Goal: Task Accomplishment & Management: Manage account settings

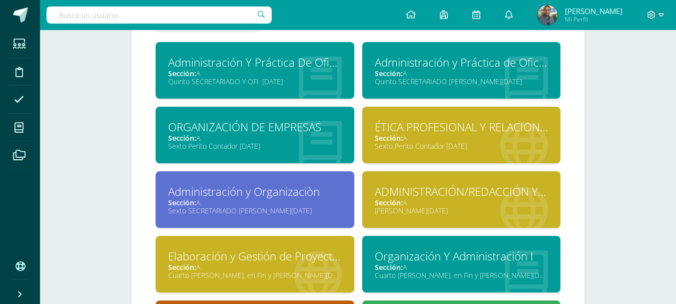
scroll to position [601, 0]
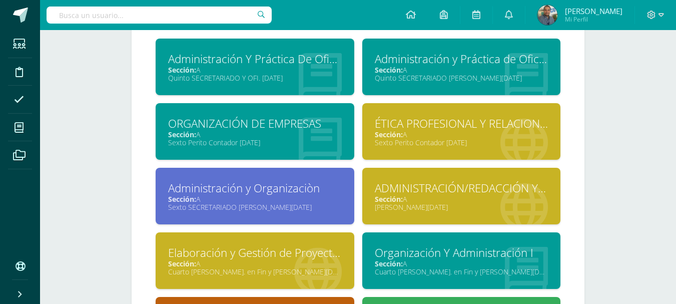
click at [439, 152] on div "ÉTICA PROFESIONAL Y RELACIONES HUMANAS Sección: A Sexto Perito Contador Sábado" at bounding box center [461, 131] width 199 height 57
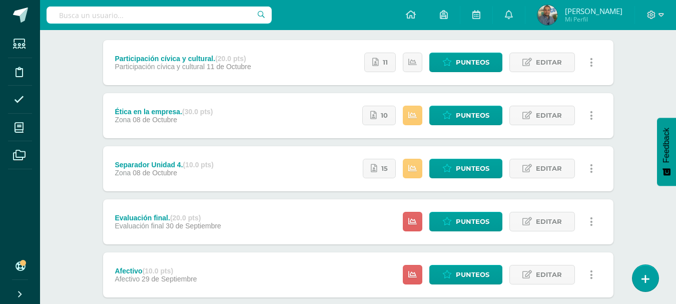
scroll to position [127, 0]
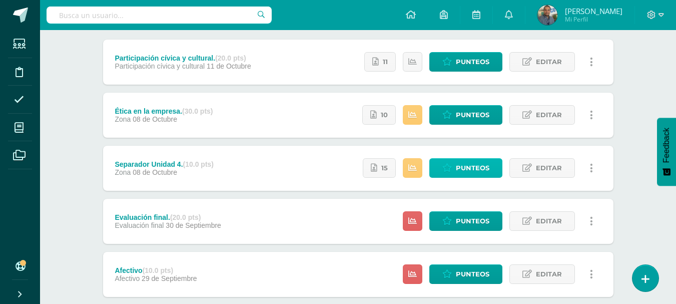
click at [461, 165] on span "Punteos" at bounding box center [473, 168] width 34 height 19
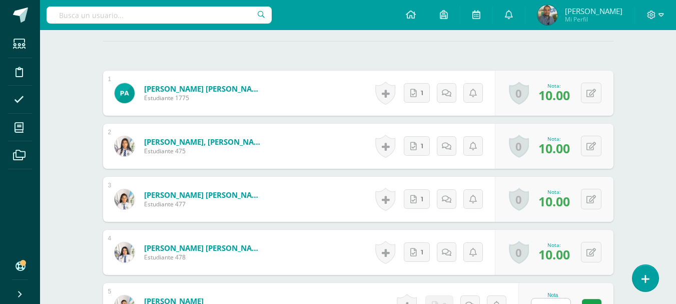
scroll to position [295, 0]
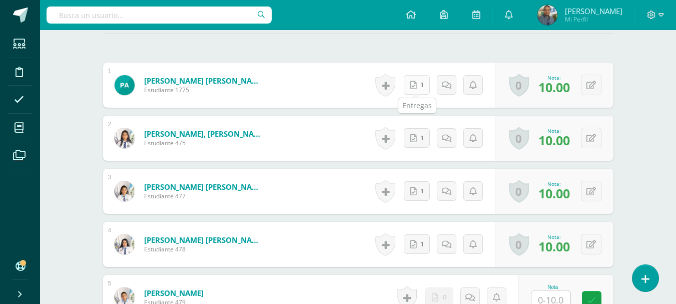
click at [418, 86] on link "1" at bounding box center [417, 85] width 26 height 20
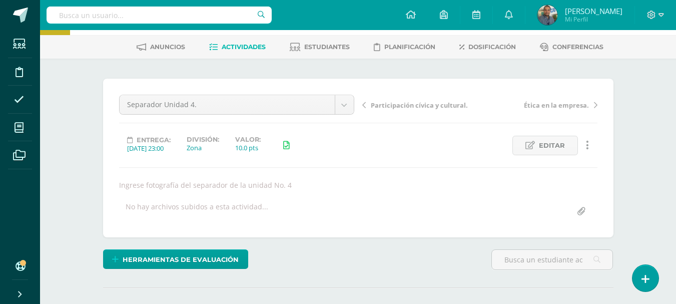
scroll to position [0, 0]
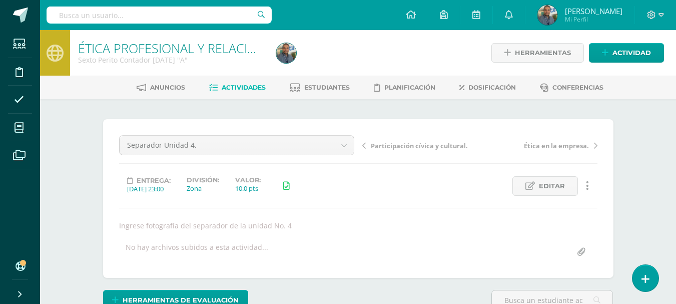
scroll to position [113, 0]
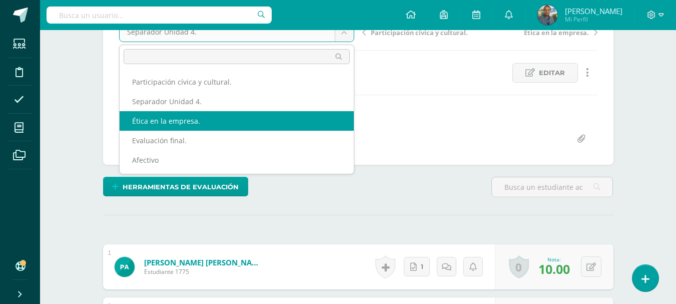
select select "/dashboard/teacher/grade-activity/84582/"
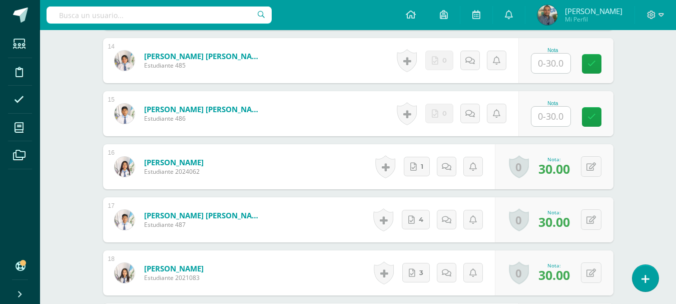
scroll to position [1016, 0]
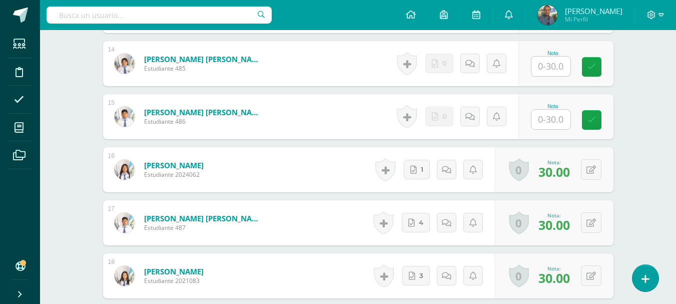
click at [552, 68] on input "text" at bounding box center [551, 67] width 39 height 20
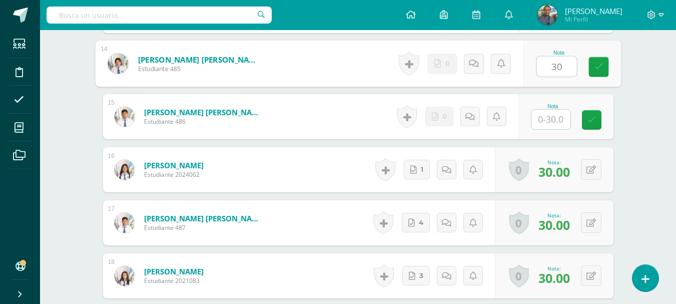
type input "30"
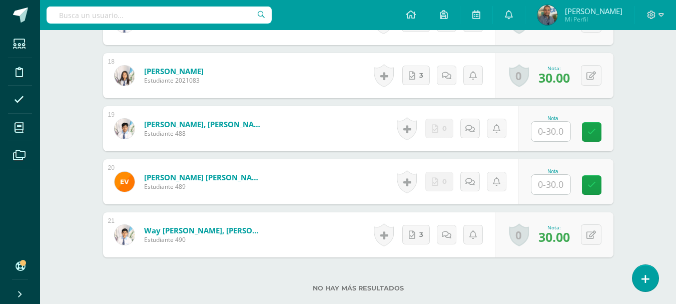
scroll to position [1191, 0]
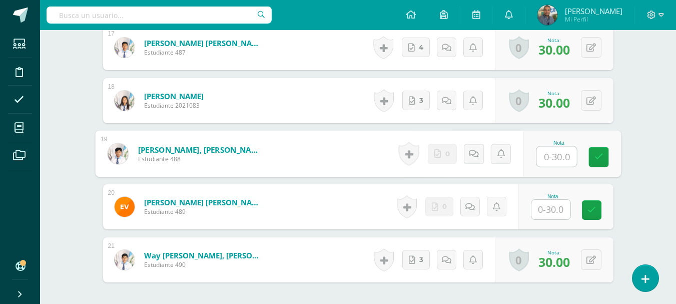
click at [546, 152] on input "text" at bounding box center [557, 157] width 40 height 20
type input "30"
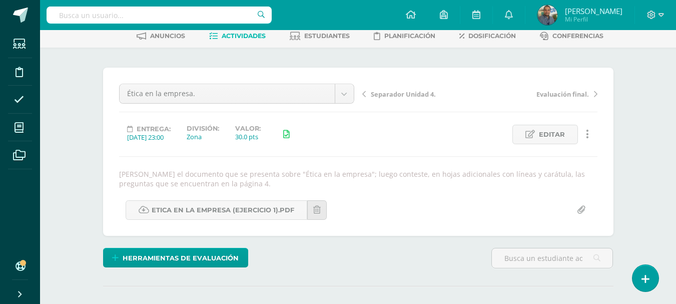
scroll to position [49, 0]
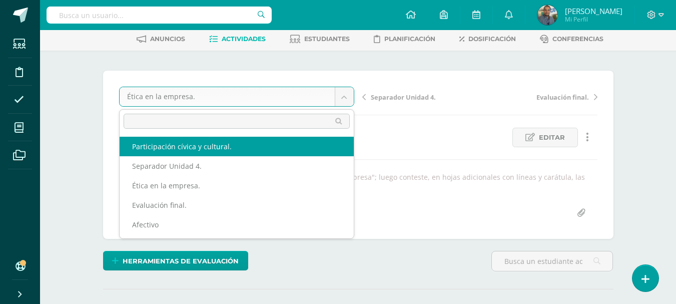
select select "/dashboard/teacher/grade-activity/84583/"
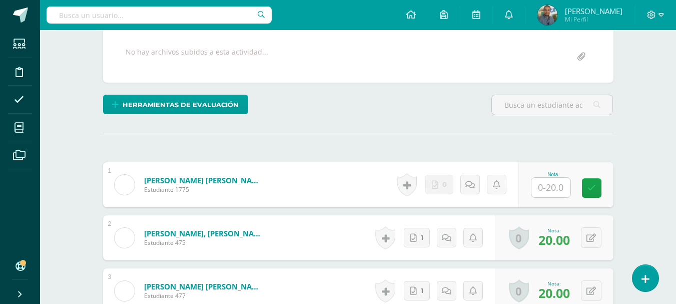
scroll to position [205, 0]
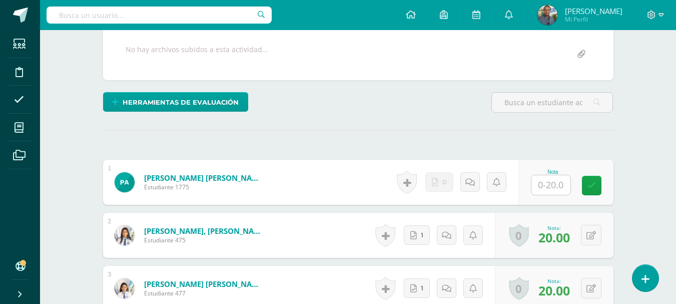
click at [547, 193] on input "text" at bounding box center [551, 185] width 39 height 20
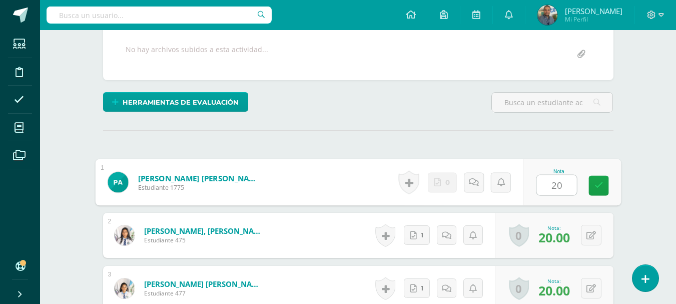
type input "20"
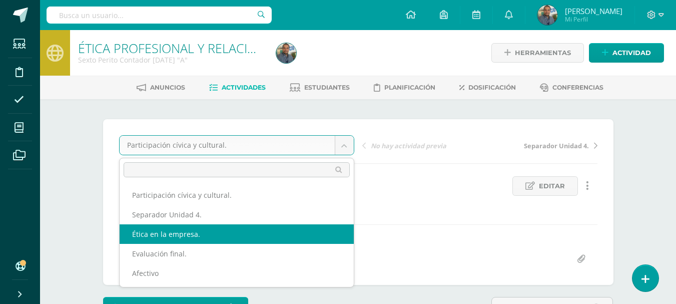
select select "/dashboard/teacher/grade-activity/84582/"
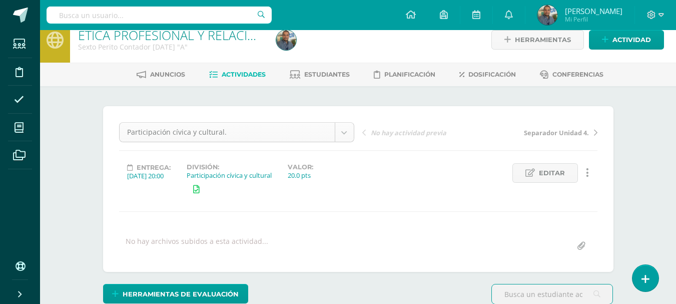
scroll to position [13, 0]
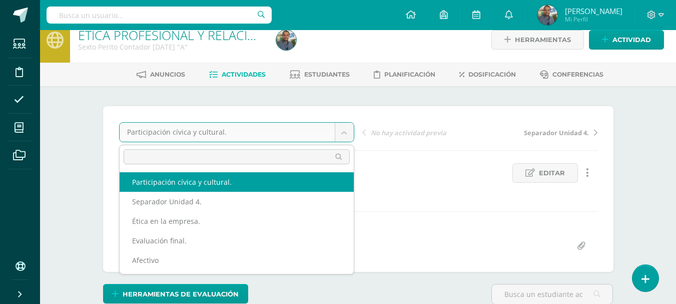
click at [276, 126] on body "Estudiantes Disciplina Asistencia Mis cursos Archivos Soporte Ayuda Reportar un…" at bounding box center [338, 193] width 676 height 413
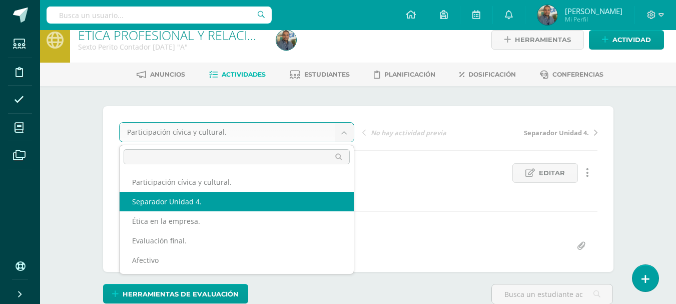
select select "/dashboard/teacher/grade-activity/84586/"
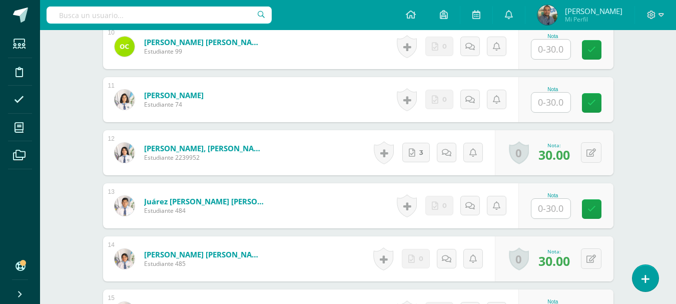
scroll to position [821, 0]
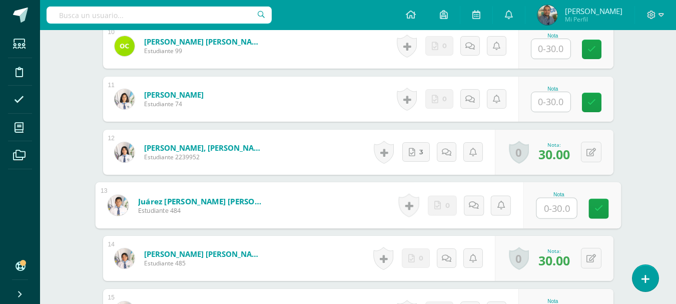
click at [553, 206] on input "text" at bounding box center [557, 208] width 40 height 20
type input "30"
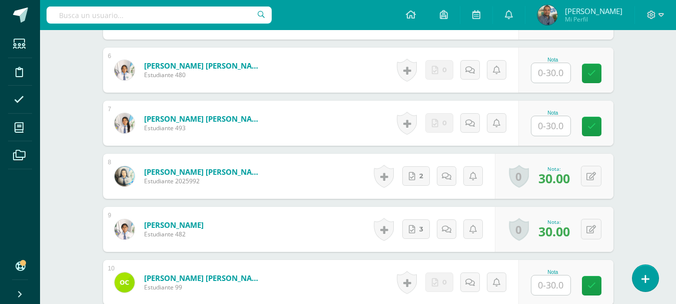
scroll to position [579, 0]
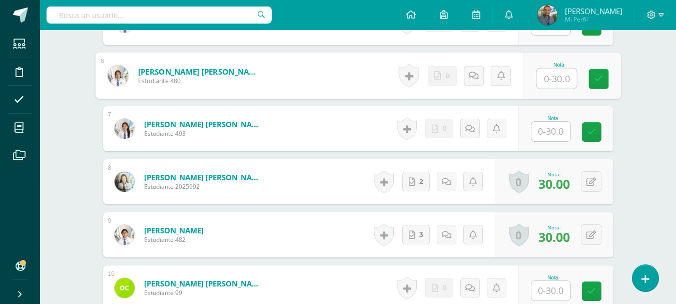
click at [554, 75] on input "text" at bounding box center [557, 79] width 40 height 20
type input "30"
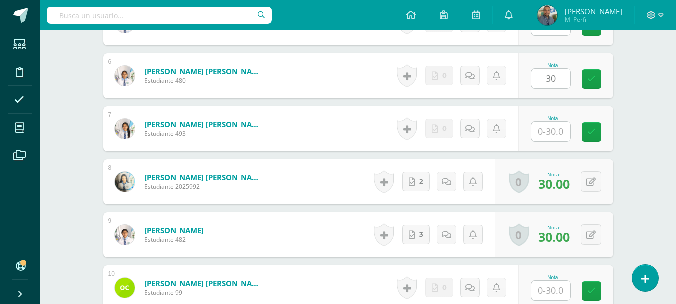
click at [641, 89] on div "ÉTICA PROFESIONAL Y RELACIONES HUMANAS Sexto Perito Contador [DATE] "A" Herrami…" at bounding box center [358, 230] width 636 height 1558
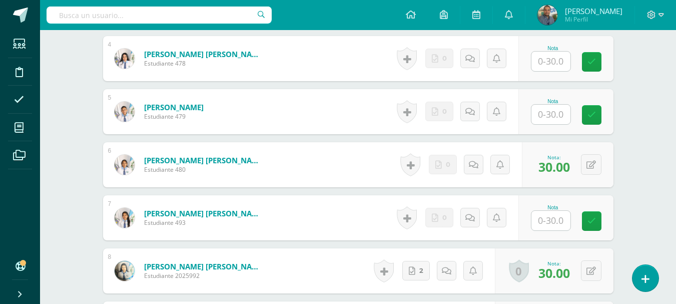
scroll to position [493, 0]
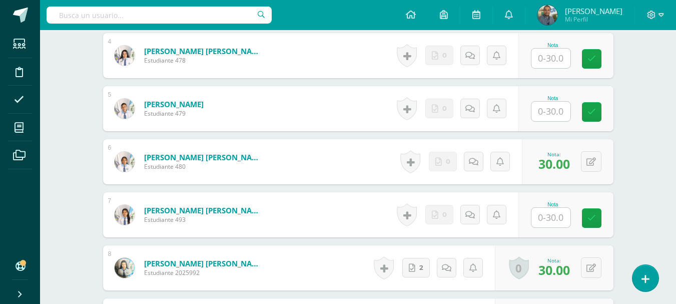
click at [553, 110] on input "text" at bounding box center [551, 112] width 39 height 20
type input "30"
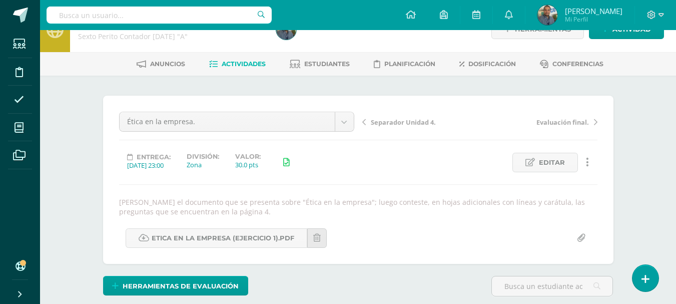
scroll to position [0, 0]
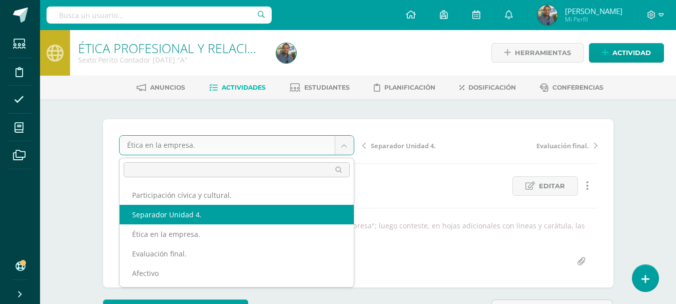
select select "/dashboard/teacher/grade-activity/84586/"
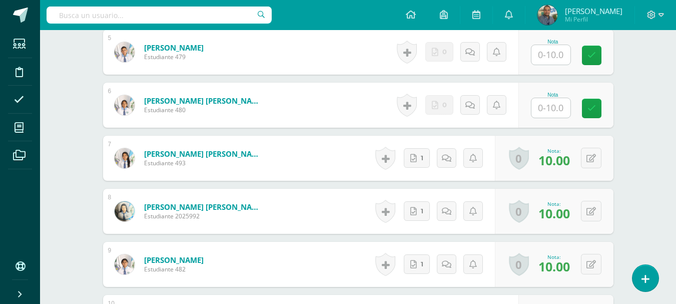
scroll to position [538, 0]
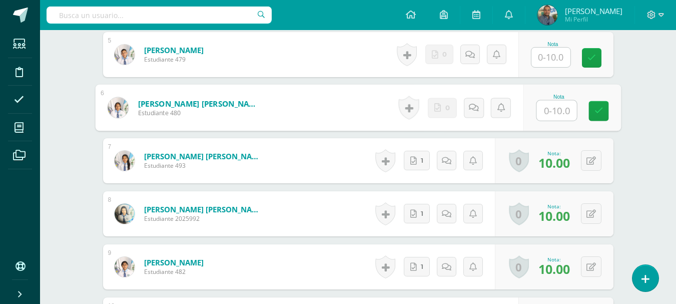
click at [557, 110] on input "text" at bounding box center [557, 111] width 40 height 20
type input "10"
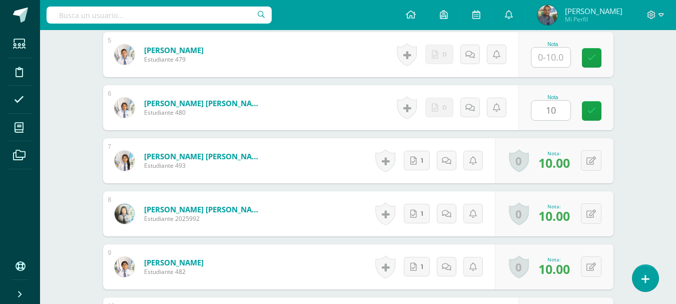
click at [642, 100] on div "ÉTICA PROFESIONAL Y RELACIONES HUMANAS Sexto Perito Contador [DATE] "A" Herrami…" at bounding box center [358, 266] width 636 height 1548
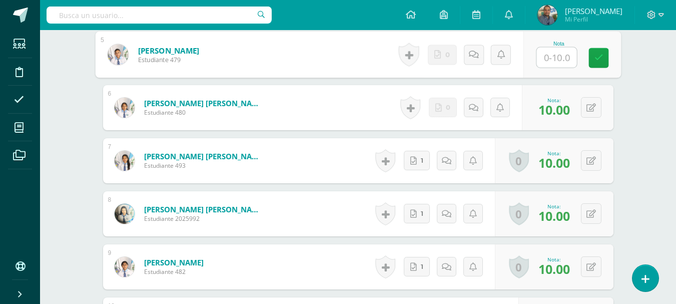
click at [555, 52] on input "text" at bounding box center [557, 58] width 40 height 20
type input "10"
click at [631, 66] on div "¿Estás seguro que quieres eliminar esta actividad? Esto borrará la actividad y …" at bounding box center [358, 300] width 551 height 1479
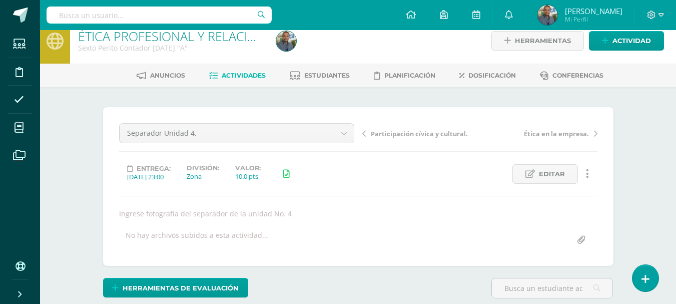
scroll to position [0, 0]
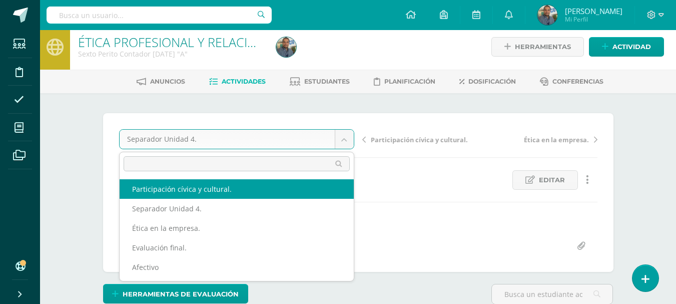
select select "/dashboard/teacher/grade-activity/84583/"
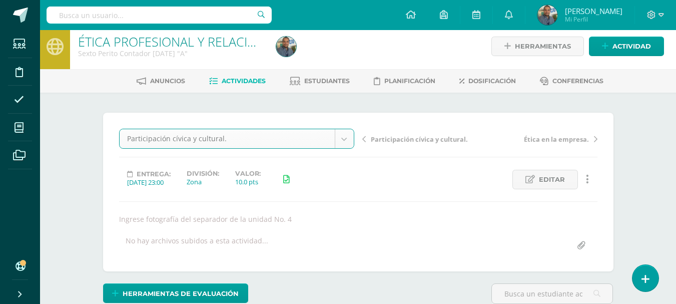
scroll to position [7, 0]
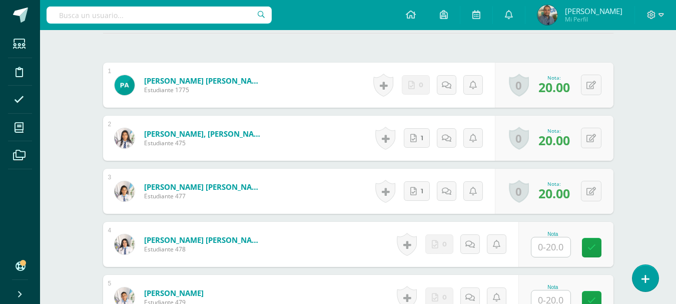
scroll to position [460, 0]
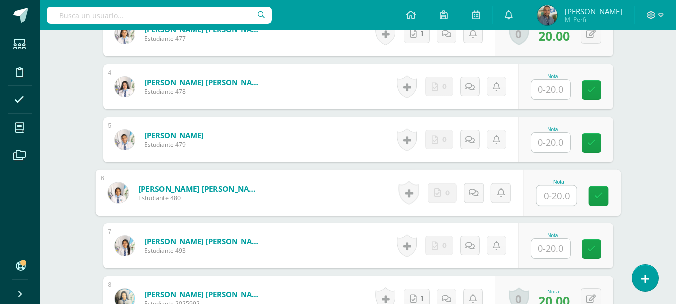
click at [550, 197] on input "text" at bounding box center [557, 196] width 40 height 20
type input "20"
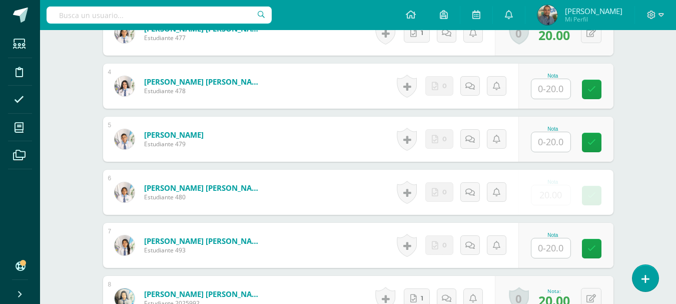
scroll to position [461, 0]
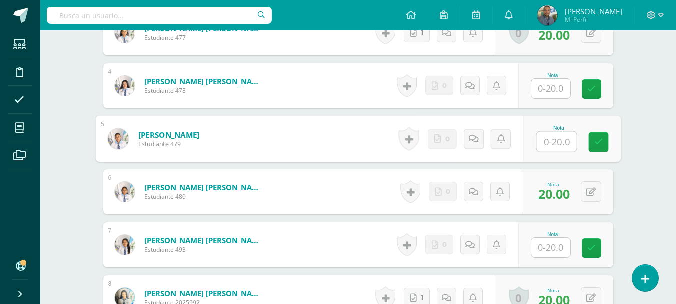
click at [534, 141] on div "Nota" at bounding box center [572, 139] width 98 height 47
type input "20"
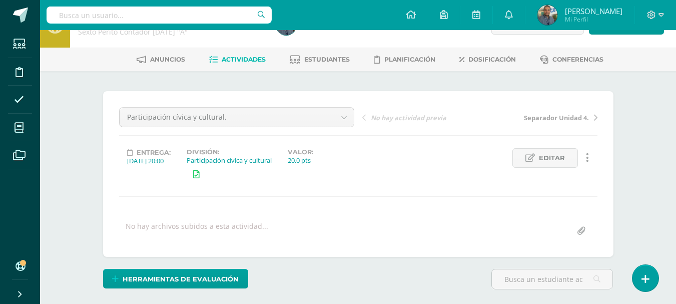
scroll to position [0, 0]
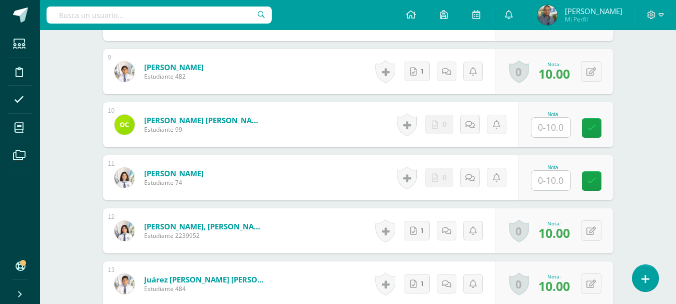
scroll to position [733, 0]
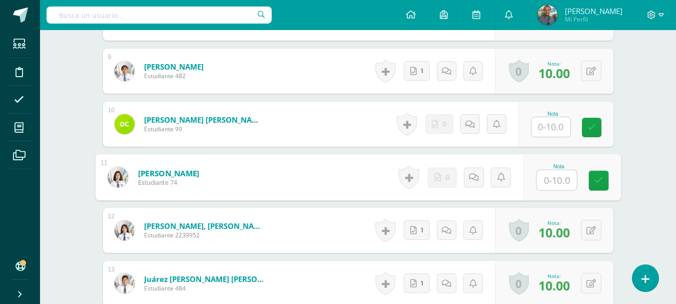
click at [550, 183] on input "text" at bounding box center [557, 180] width 40 height 20
type input "10"
click at [643, 138] on div "ÉTICA PROFESIONAL Y RELACIONES HUMANAS Sexto Perito Contador [DATE] "A" Herrami…" at bounding box center [358, 71] width 636 height 1548
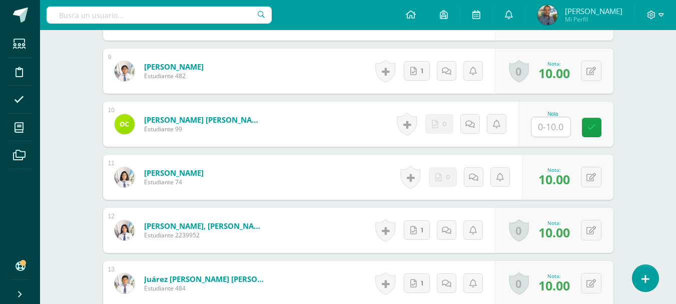
scroll to position [0, 0]
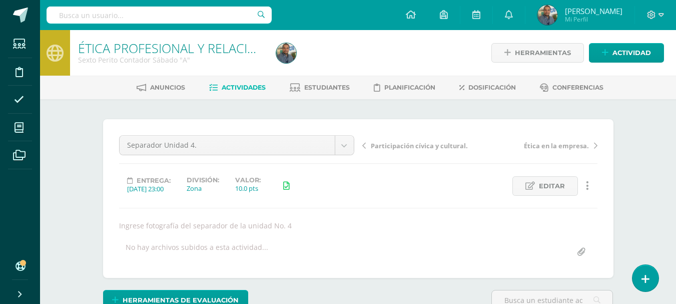
drag, startPoint x: 681, startPoint y: 38, endPoint x: 441, endPoint y: 39, distance: 240.3
click at [441, 39] on div at bounding box center [373, 53] width 202 height 46
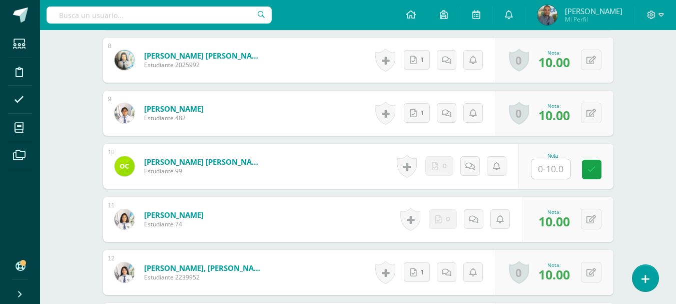
scroll to position [694, 0]
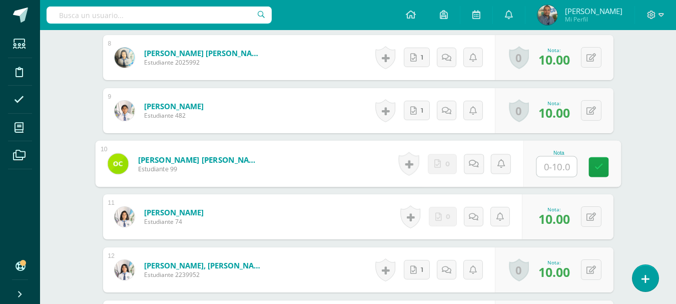
click at [543, 165] on input "text" at bounding box center [557, 167] width 40 height 20
type input "10"
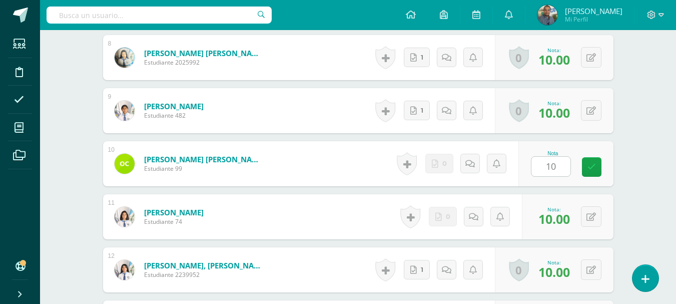
click at [639, 144] on div "ÉTICA PROFESIONAL Y RELACIONES HUMANAS Sexto Perito Contador [DATE] "A" Herrami…" at bounding box center [358, 110] width 636 height 1548
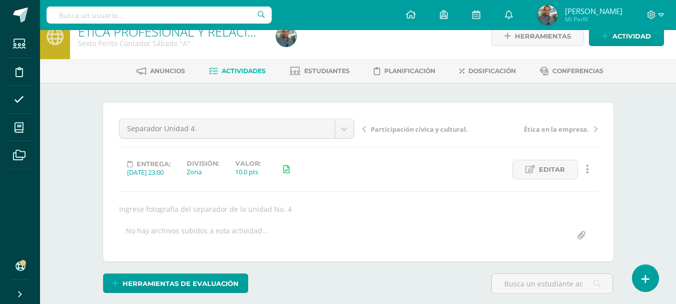
scroll to position [6, 0]
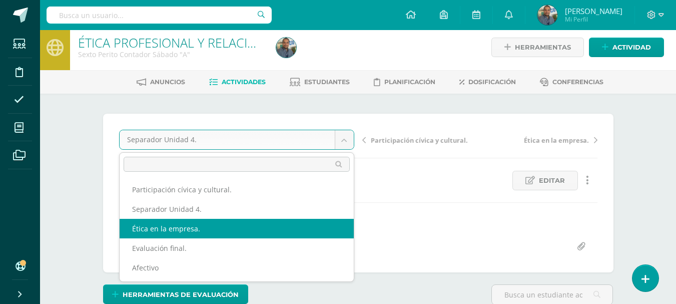
select select "/dashboard/teacher/grade-activity/84582/"
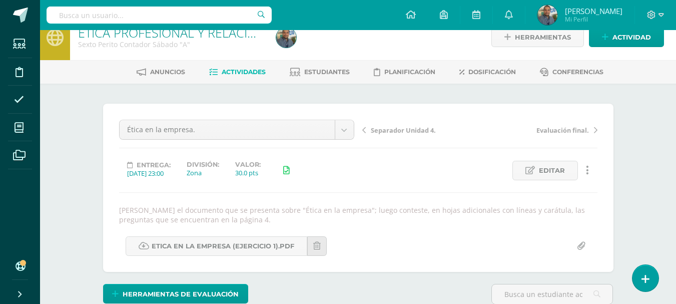
scroll to position [13, 0]
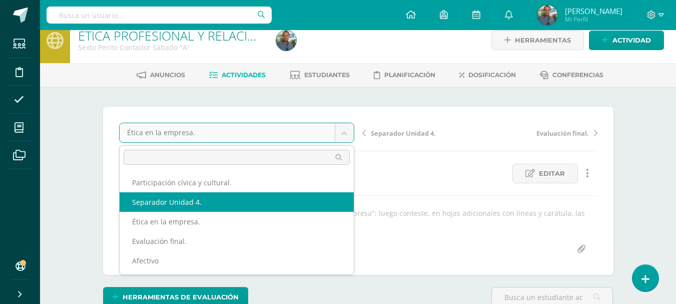
select select "/dashboard/teacher/grade-activity/84586/"
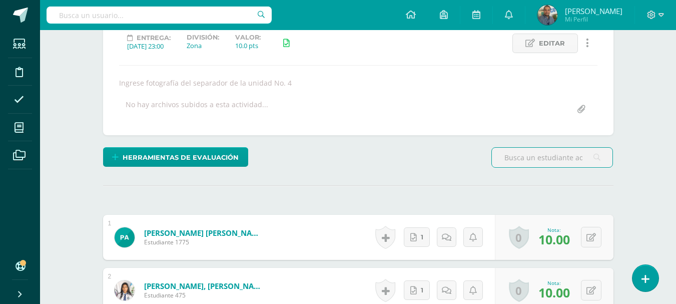
scroll to position [38, 0]
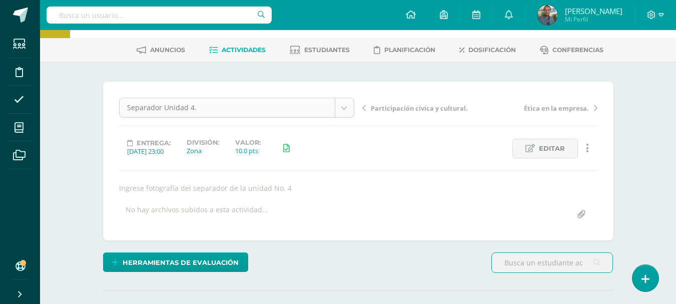
click at [244, 117] on div "Separador Unidad 4." at bounding box center [236, 108] width 235 height 20
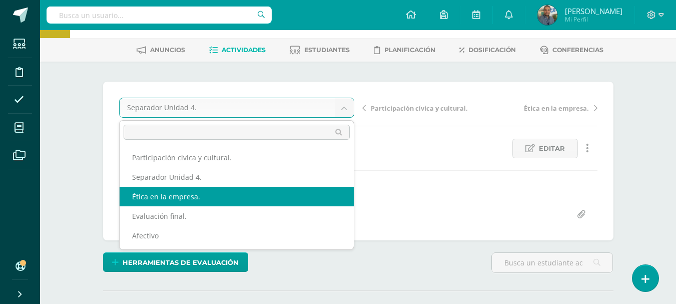
select select "/dashboard/teacher/grade-activity/84582/"
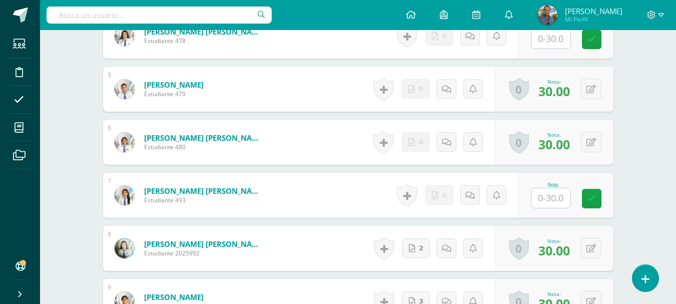
scroll to position [515, 0]
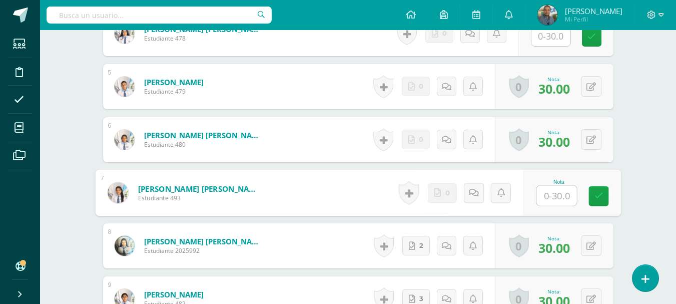
click at [551, 198] on input "text" at bounding box center [557, 196] width 40 height 20
type input "30"
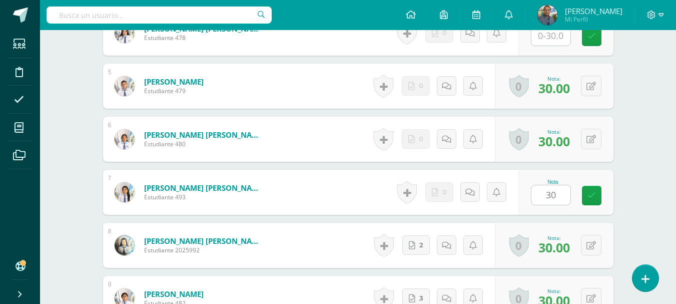
click at [646, 146] on div "ÉTICA PROFESIONAL Y RELACIONES HUMANAS Sexto Perito Contador Sábado "A" Herrami…" at bounding box center [358, 293] width 636 height 1558
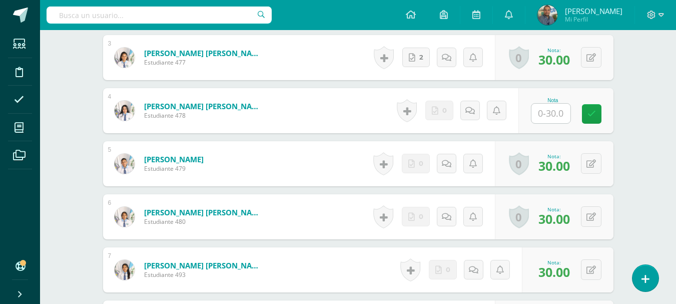
scroll to position [435, 0]
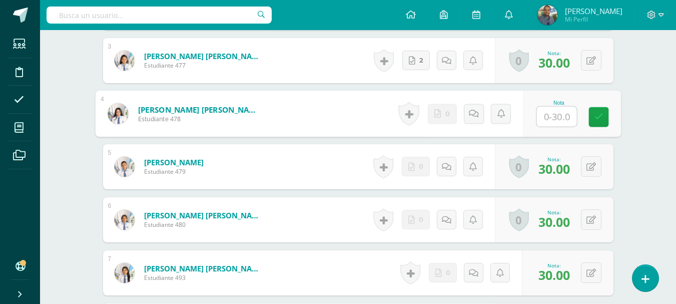
click at [563, 109] on input "text" at bounding box center [557, 117] width 40 height 20
type input "30"
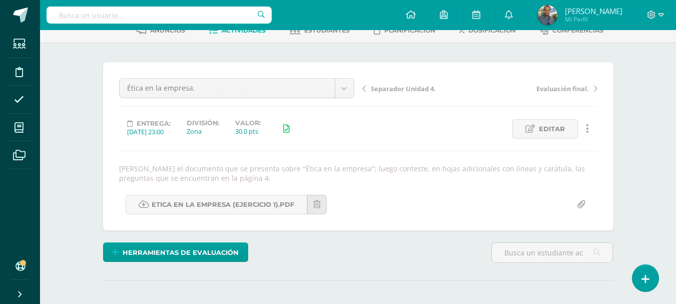
scroll to position [0, 0]
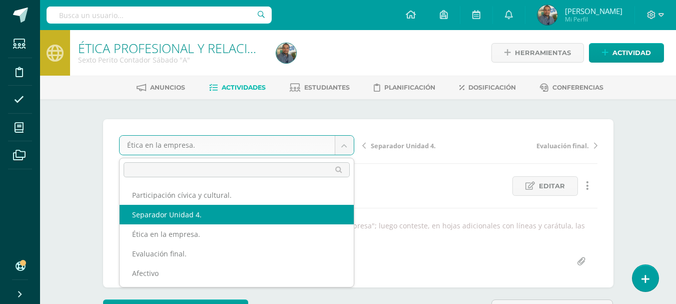
select select "/dashboard/teacher/grade-activity/84586/"
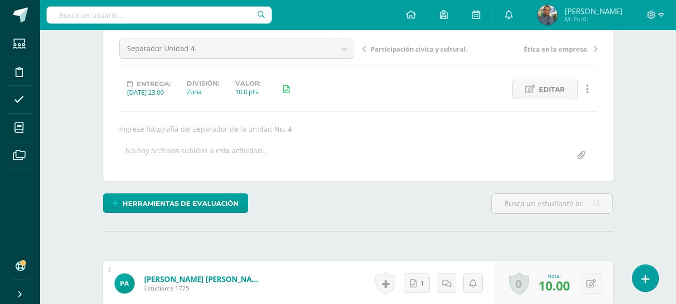
scroll to position [11, 0]
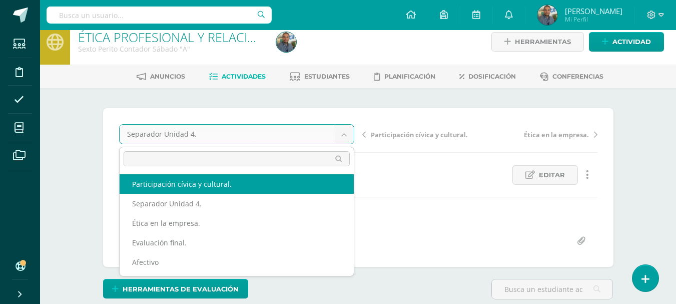
select select "/dashboard/teacher/grade-activity/84583/"
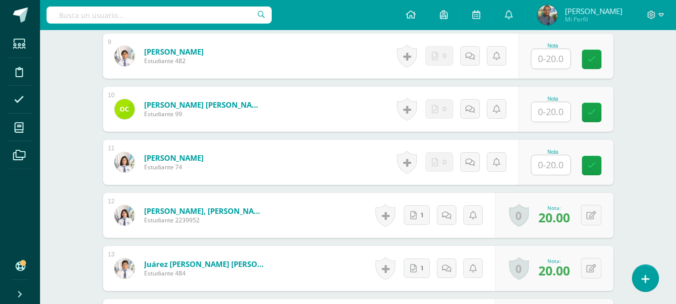
scroll to position [756, 0]
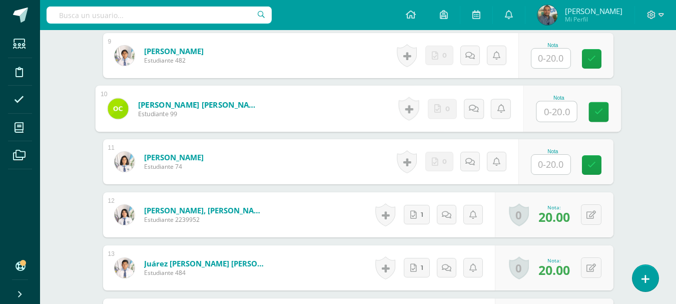
click at [548, 108] on input "text" at bounding box center [557, 112] width 40 height 20
type input "20"
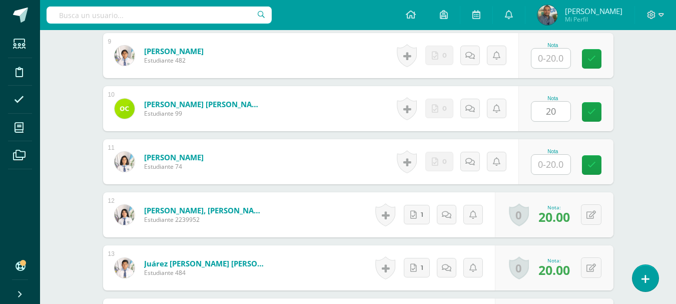
click at [659, 111] on div "ÉTICA PROFESIONAL Y RELACIONES HUMANAS Sexto Perito Contador [DATE] "A" Herrami…" at bounding box center [358, 51] width 636 height 1555
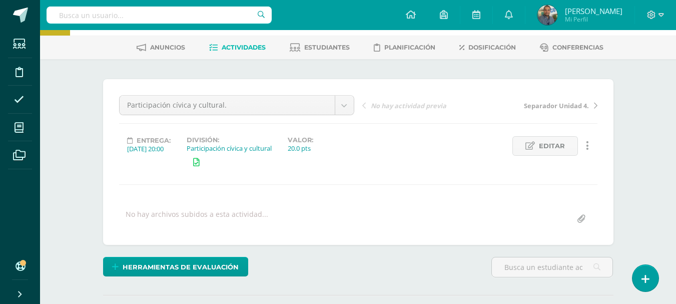
scroll to position [0, 0]
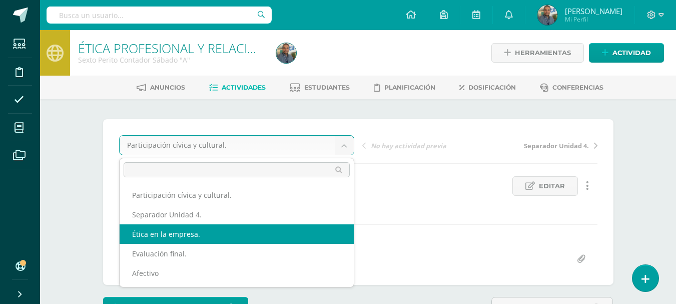
select select "/dashboard/teacher/grade-activity/84582/"
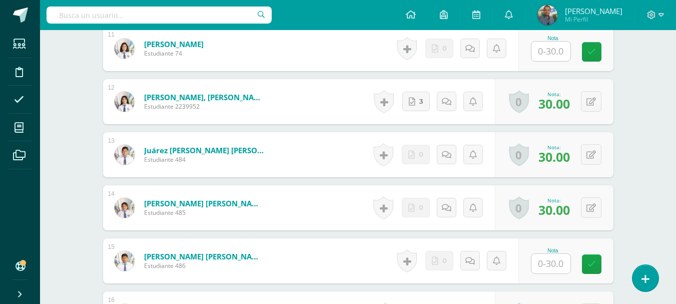
scroll to position [874, 0]
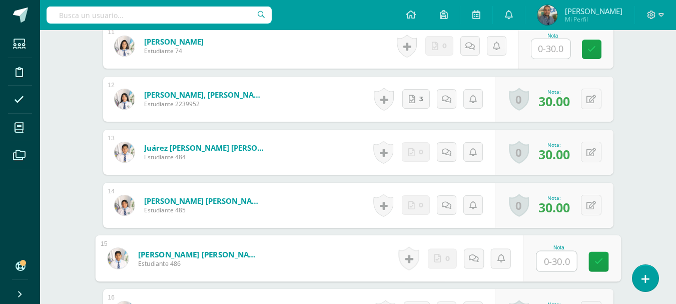
click at [546, 256] on input "text" at bounding box center [557, 261] width 40 height 20
type input "30"
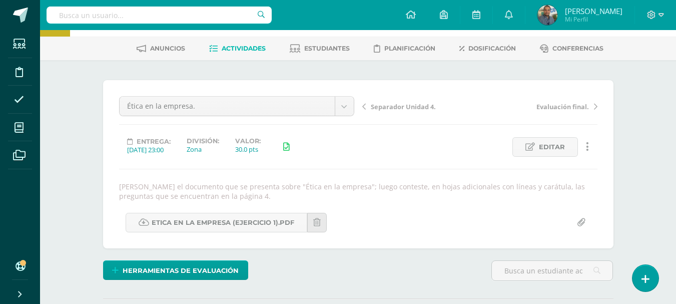
scroll to position [36, 0]
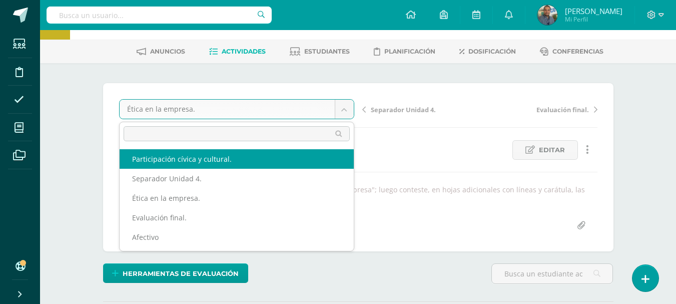
select select "/dashboard/teacher/grade-activity/84583/"
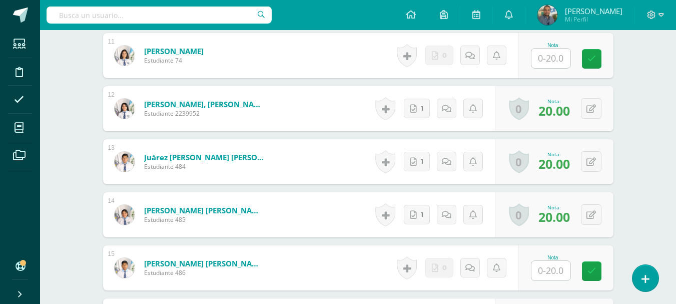
scroll to position [904, 0]
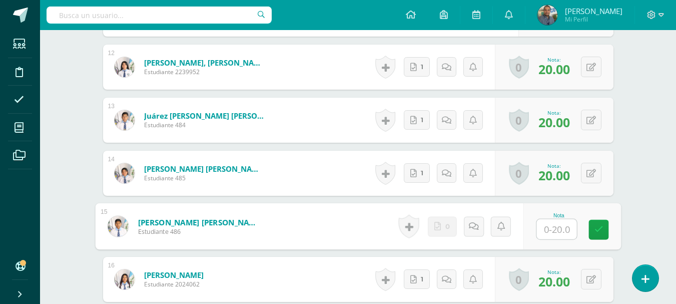
click at [551, 226] on input "text" at bounding box center [557, 229] width 40 height 20
type input "20"
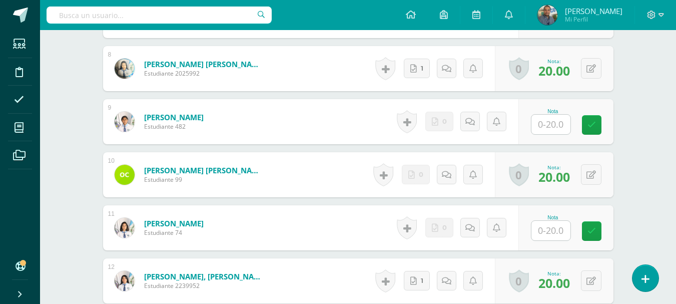
scroll to position [391, 0]
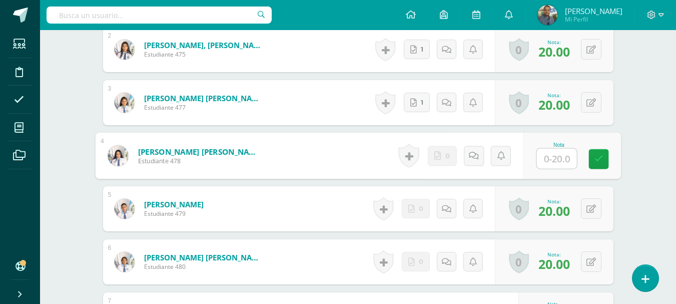
click at [555, 161] on input "text" at bounding box center [557, 159] width 40 height 20
type input "20"
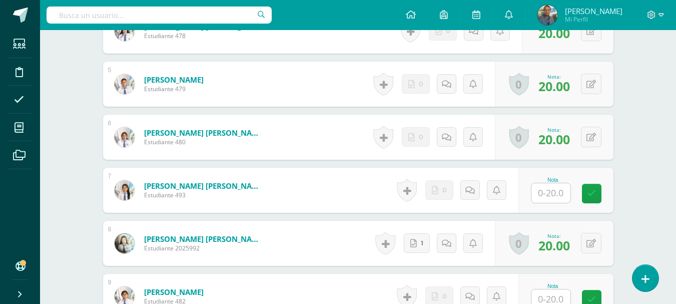
scroll to position [524, 0]
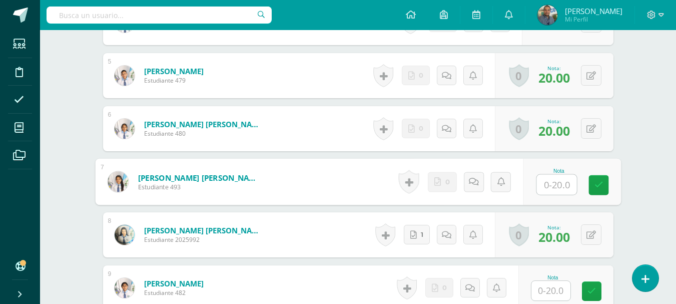
click at [549, 187] on input "text" at bounding box center [557, 185] width 40 height 20
type input "20"
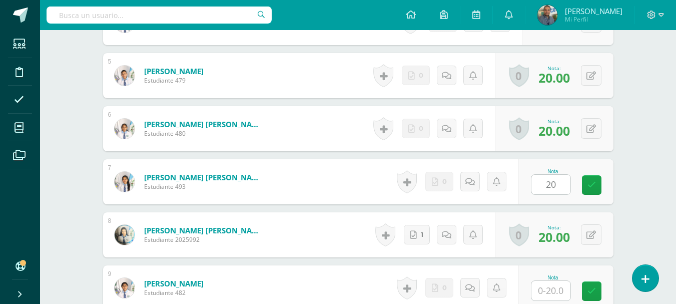
click at [653, 131] on div "ÉTICA PROFESIONAL Y RELACIONES HUMANAS Sexto Perito Contador [DATE] "A" Herrami…" at bounding box center [358, 283] width 636 height 1555
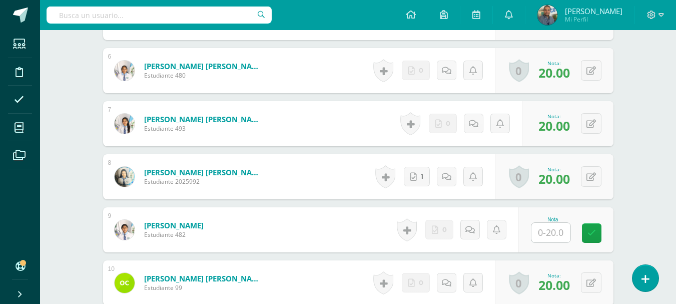
scroll to position [585, 0]
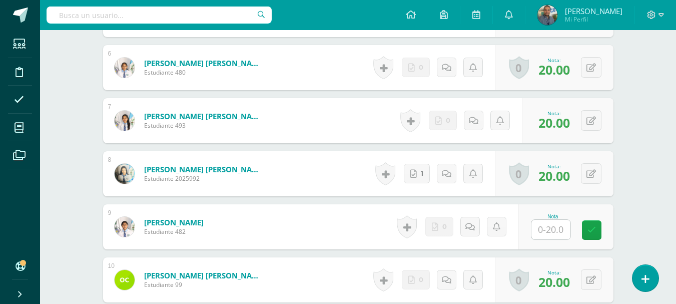
click at [567, 233] on input "text" at bounding box center [551, 230] width 39 height 20
type input "20"
click at [628, 164] on div "¿Estás seguro que quieres eliminar esta actividad? Esto borrará la actividad y …" at bounding box center [358, 257] width 551 height 1486
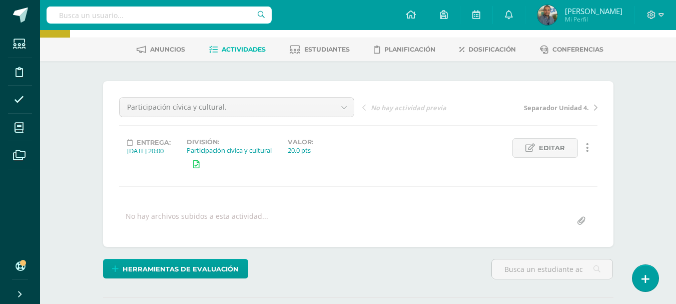
scroll to position [24, 0]
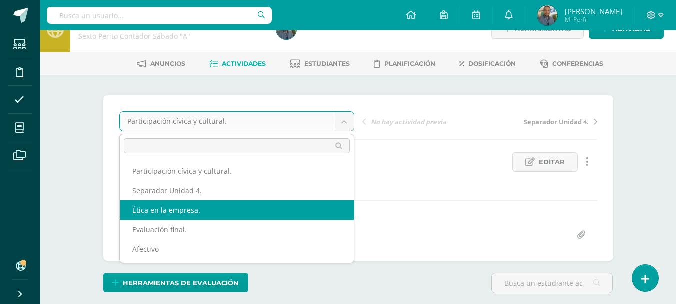
select select "/dashboard/teacher/grade-activity/84582/"
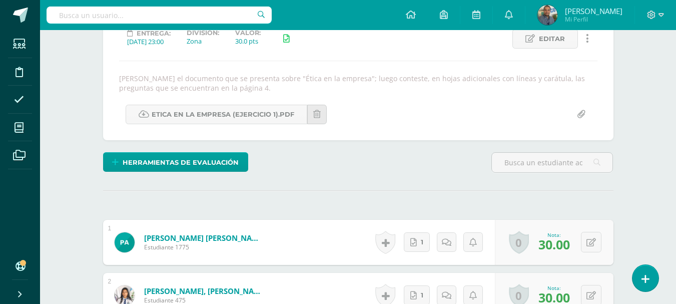
scroll to position [148, 0]
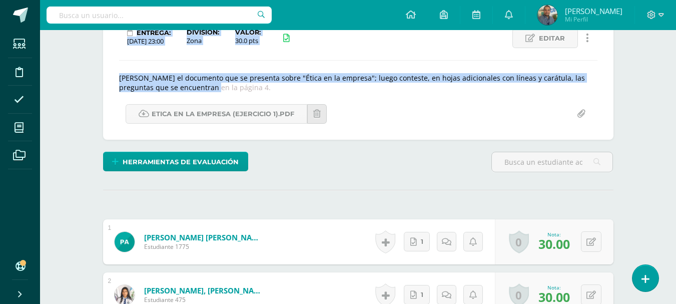
drag, startPoint x: 682, startPoint y: 149, endPoint x: 680, endPoint y: 80, distance: 68.6
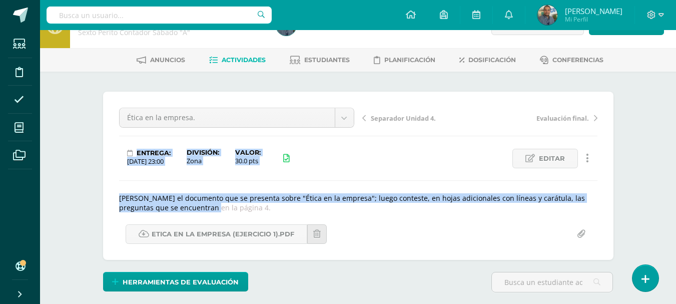
scroll to position [25, 0]
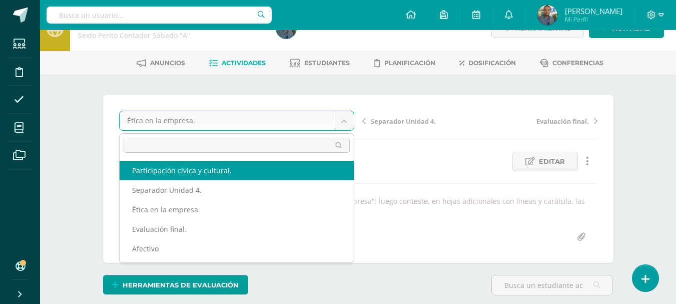
select select "/dashboard/teacher/grade-activity/84583/"
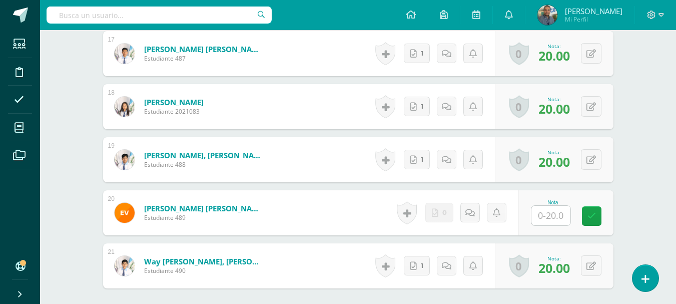
scroll to position [1185, 0]
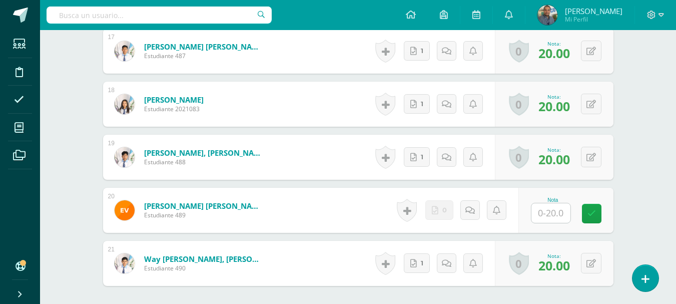
click at [560, 211] on input "text" at bounding box center [551, 213] width 39 height 20
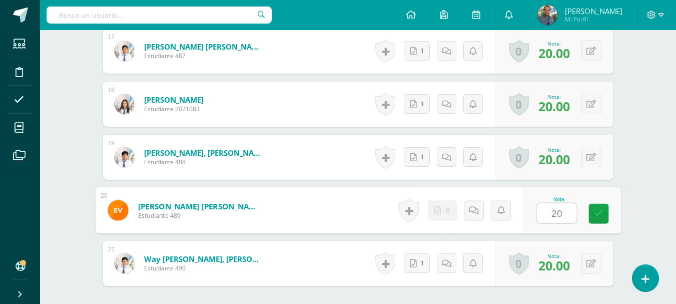
type input "20"
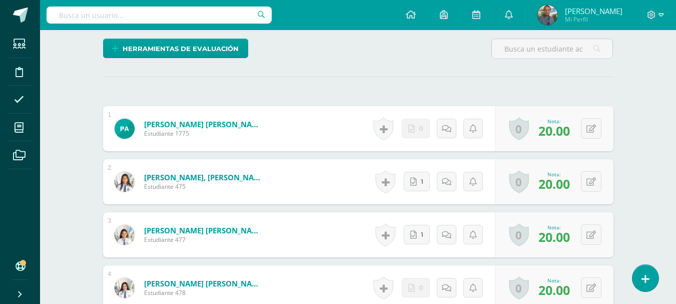
scroll to position [0, 0]
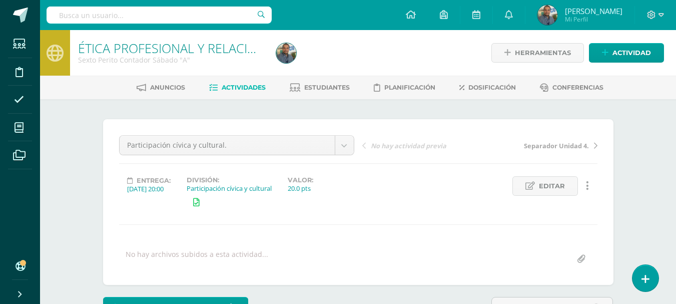
click at [603, 19] on span "Mi Perfil" at bounding box center [594, 19] width 58 height 9
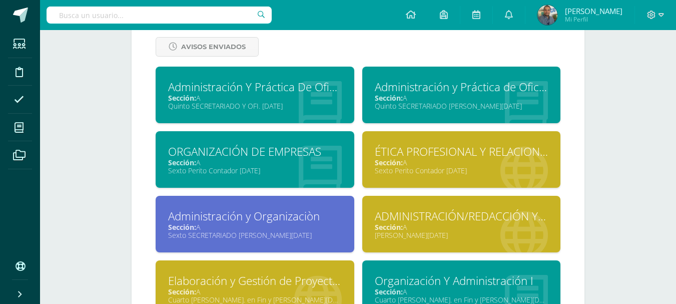
scroll to position [759, 0]
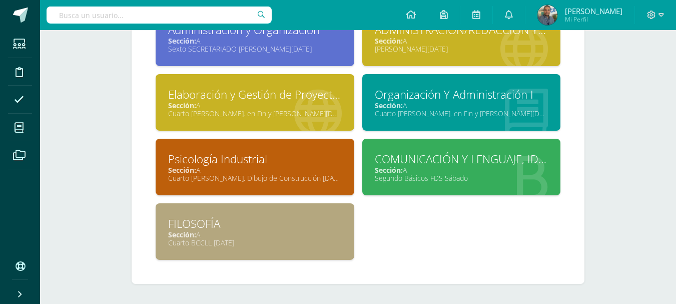
click at [303, 256] on div "FILOSOFÍA Sección: A Cuarto BCCLL SÁBADO" at bounding box center [255, 231] width 199 height 57
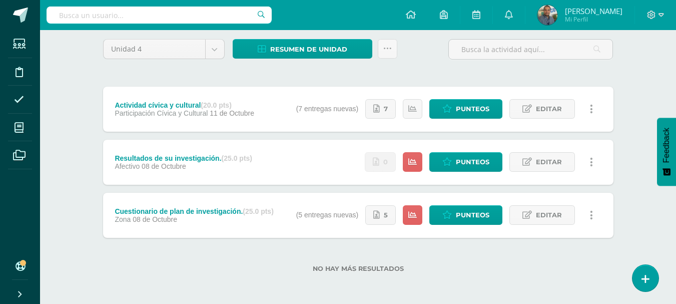
scroll to position [81, 0]
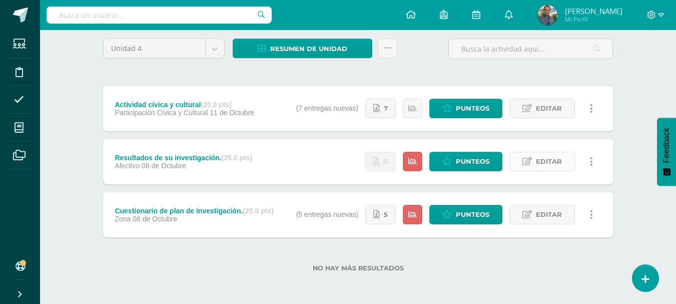
click at [560, 160] on span "Editar" at bounding box center [549, 161] width 26 height 19
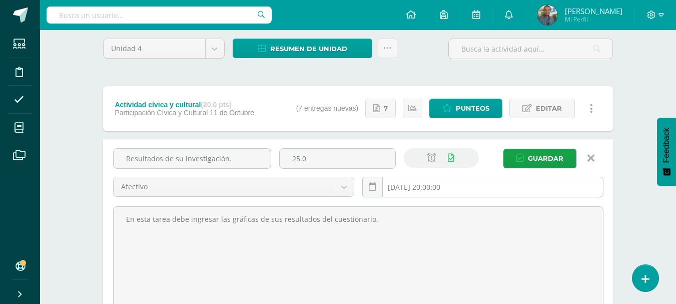
click at [445, 191] on input "[DATE] 20:00:00" at bounding box center [483, 187] width 240 height 20
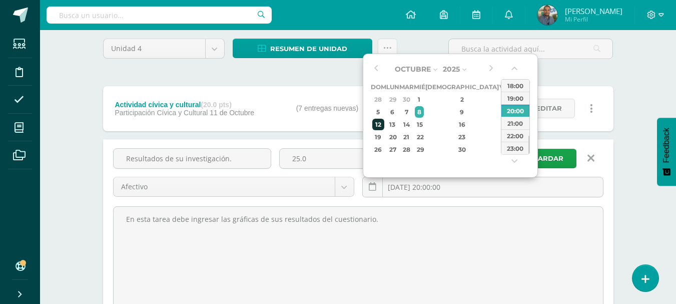
click at [383, 124] on div "12" at bounding box center [378, 125] width 13 height 12
click at [512, 111] on div "11" at bounding box center [517, 112] width 11 height 12
type input "2025-10-11 20:00"
click at [512, 111] on div "20:00" at bounding box center [516, 110] width 28 height 13
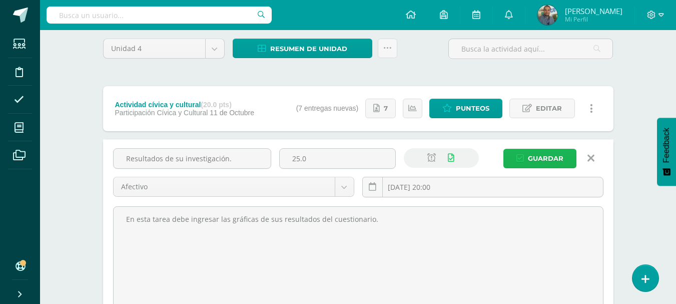
click at [542, 158] on span "Guardar" at bounding box center [546, 158] width 36 height 19
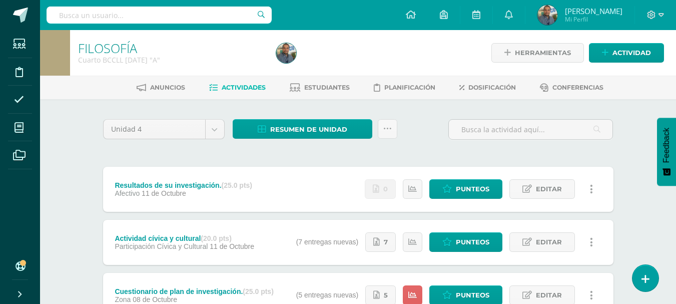
click at [389, 55] on div at bounding box center [373, 53] width 202 height 46
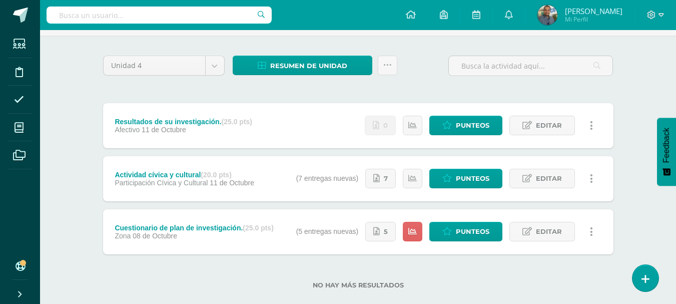
scroll to position [69, 0]
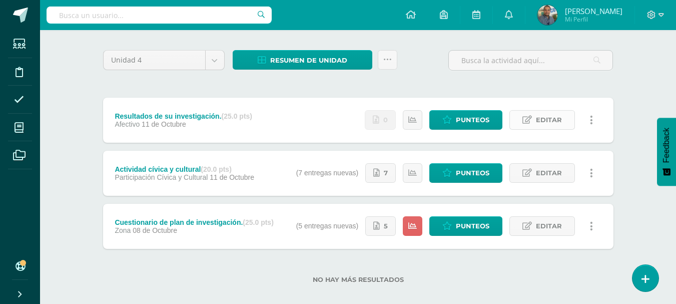
click at [563, 123] on link "Editar" at bounding box center [543, 120] width 66 height 20
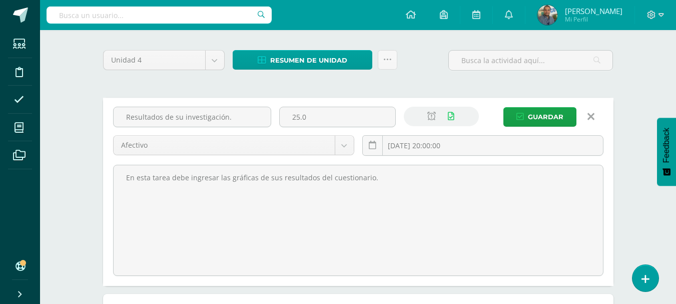
click at [593, 116] on icon at bounding box center [591, 116] width 7 height 11
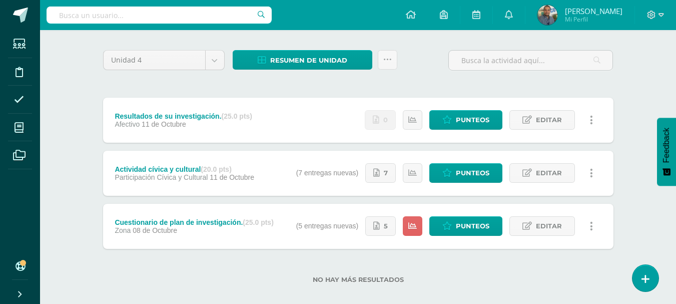
click at [593, 116] on link at bounding box center [592, 120] width 20 height 20
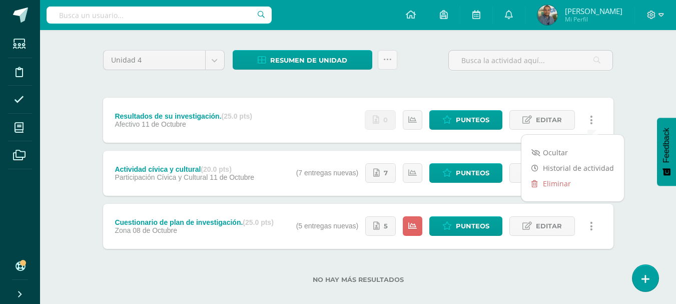
click at [518, 269] on div "No hay más resultados" at bounding box center [358, 272] width 511 height 47
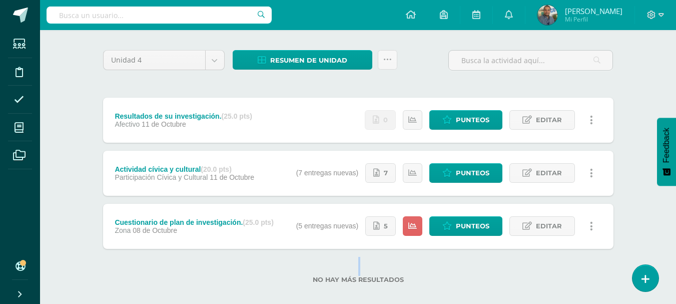
click at [518, 269] on div "No hay más resultados" at bounding box center [358, 272] width 511 height 47
click at [481, 231] on span "Punteos" at bounding box center [473, 226] width 34 height 19
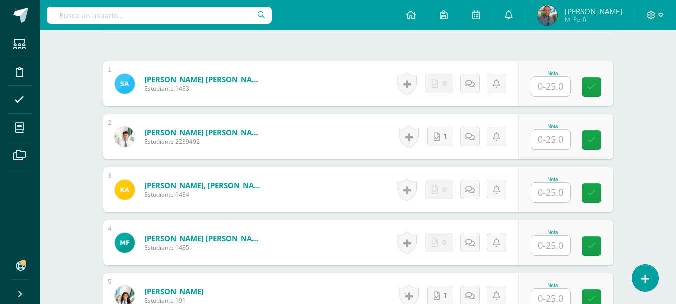
scroll to position [306, 0]
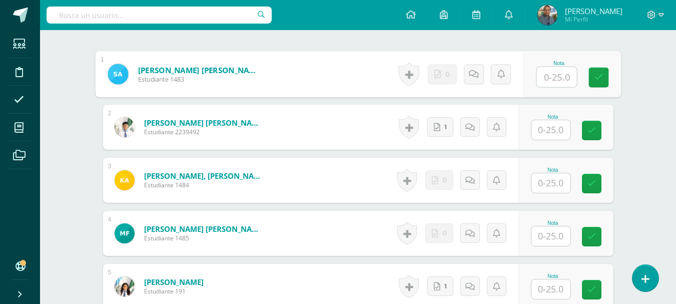
click at [551, 73] on input "text" at bounding box center [557, 77] width 40 height 20
type input "25"
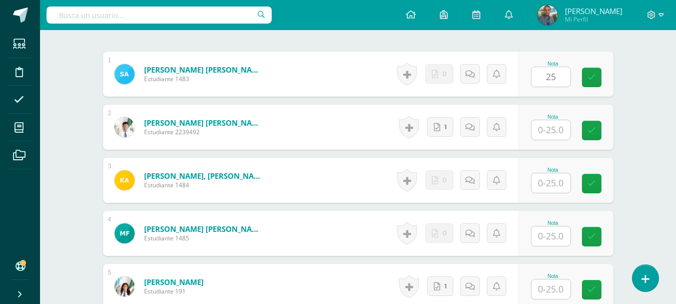
click at [642, 85] on div "FILOSOFÍA Cuarto BCCLL [DATE] "A" Herramientas Detalle de asistencias Actividad…" at bounding box center [358, 233] width 636 height 1018
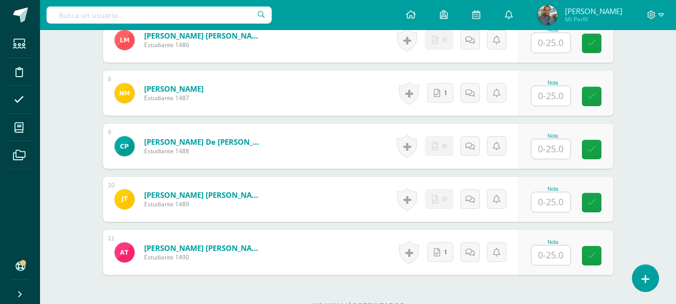
scroll to position [660, 0]
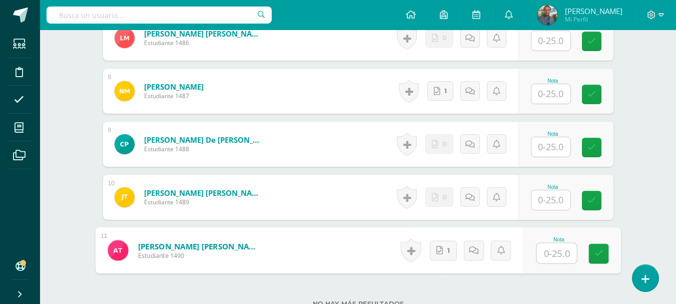
click at [559, 256] on input "text" at bounding box center [557, 253] width 40 height 20
type input "25"
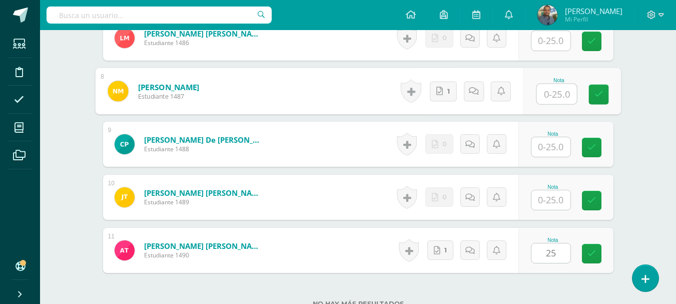
click at [558, 102] on input "text" at bounding box center [557, 94] width 40 height 20
type input "25"
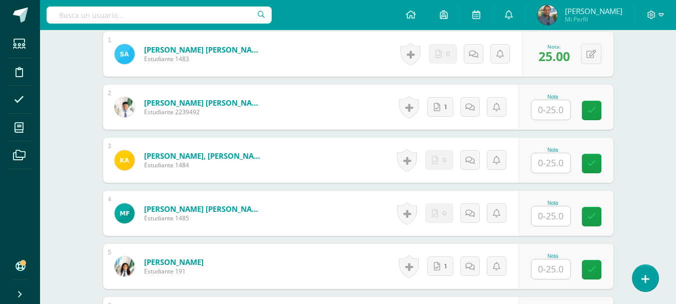
scroll to position [324, 0]
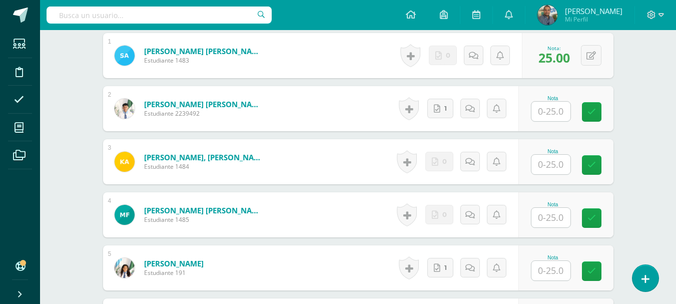
click at [546, 115] on input "text" at bounding box center [551, 112] width 39 height 20
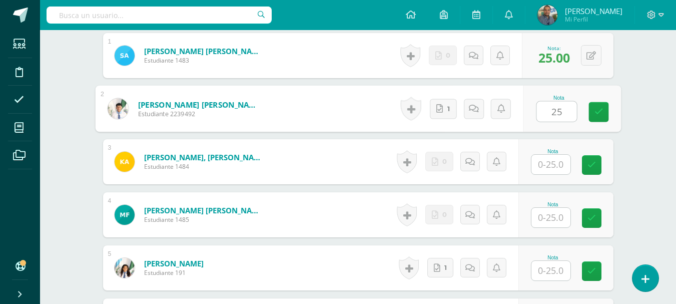
type input "25"
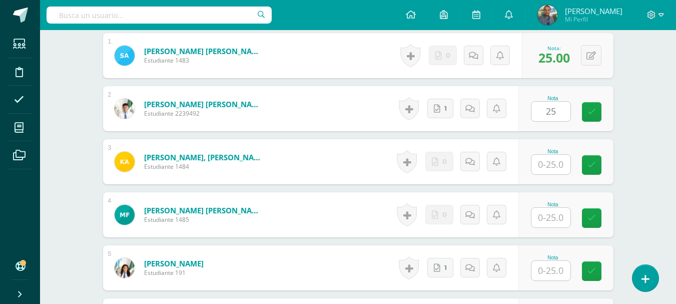
click at [659, 110] on div "FILOSOFÍA Cuarto BCCLL SÁBADO "A" Herramientas Detalle de asistencias Actividad…" at bounding box center [358, 215] width 636 height 1018
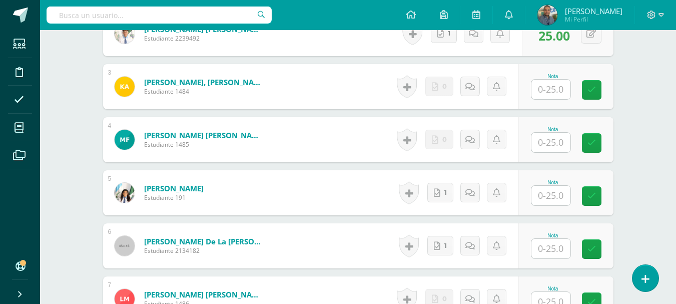
scroll to position [402, 0]
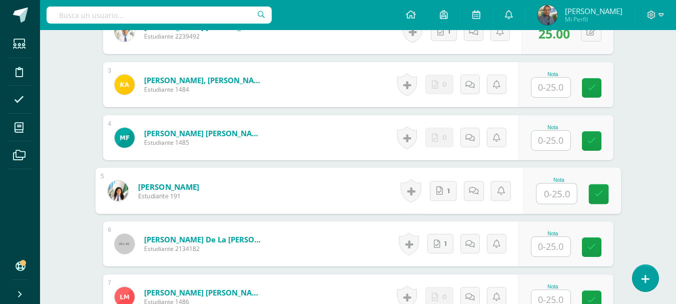
click at [550, 197] on input "text" at bounding box center [557, 194] width 40 height 20
type input "25"
click at [648, 136] on div "FILOSOFÍA Cuarto BCCLL SÁBADO "A" Herramientas Detalle de asistencias Actividad…" at bounding box center [358, 138] width 636 height 1018
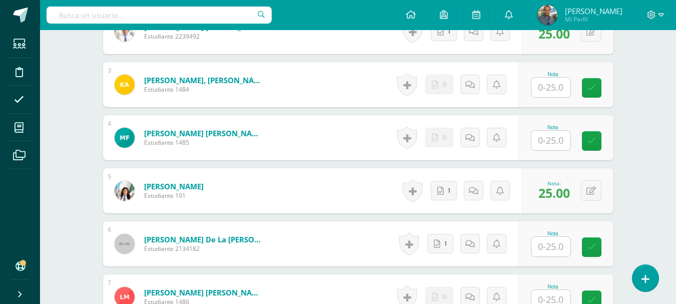
scroll to position [449, 0]
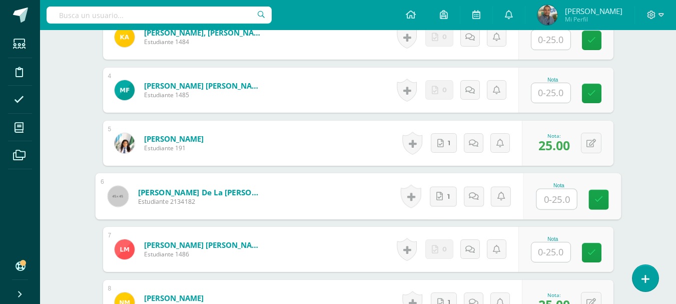
click at [559, 200] on input "text" at bounding box center [557, 199] width 40 height 20
type input "25"
click at [654, 143] on div "FILOSOFÍA Cuarto BCCLL SÁBADO "A" Herramientas Detalle de asistencias Actividad…" at bounding box center [358, 90] width 636 height 1018
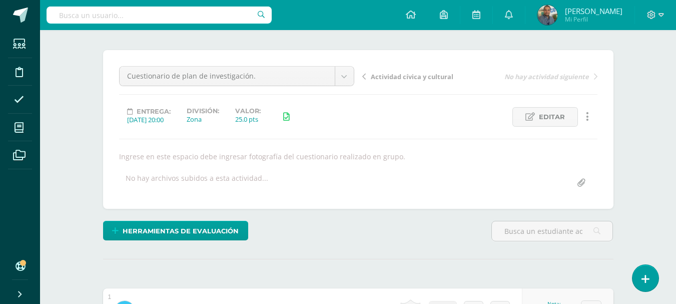
scroll to position [0, 0]
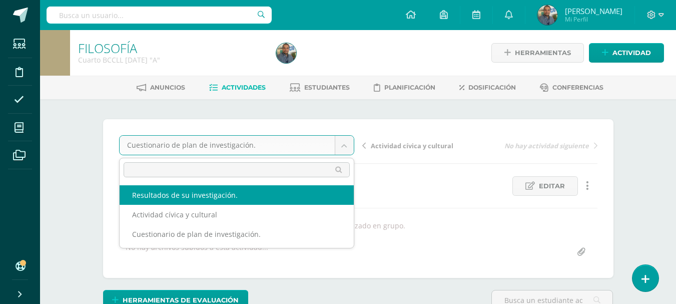
select select "/dashboard/teacher/grade-activity/84893/"
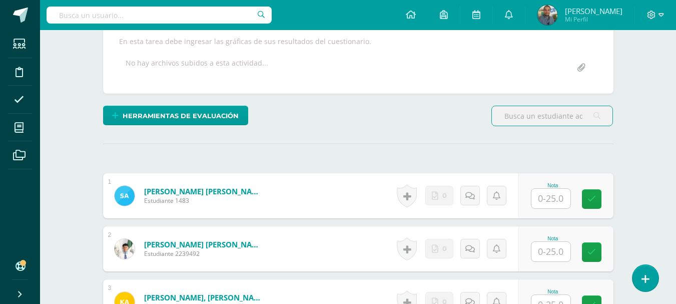
scroll to position [237, 0]
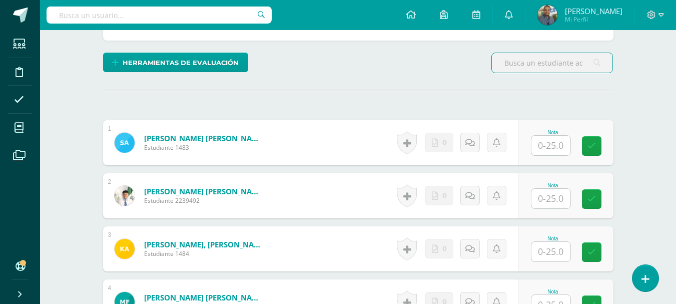
click at [543, 152] on input "text" at bounding box center [551, 146] width 39 height 20
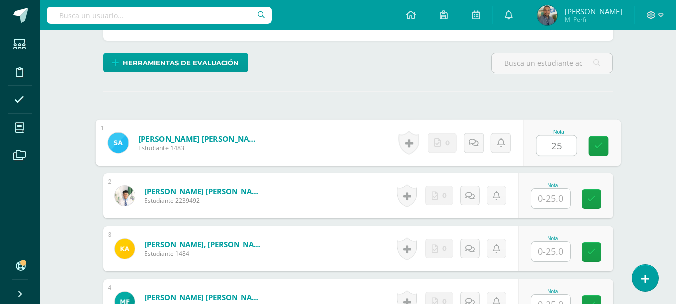
type input "25"
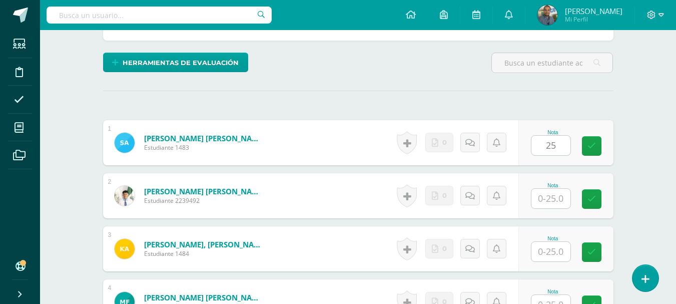
click at [636, 113] on div "FILOSOFÍA Cuarto BCCLL SÁBADO "A" Herramientas Detalle de asistencias Actividad…" at bounding box center [358, 302] width 636 height 1018
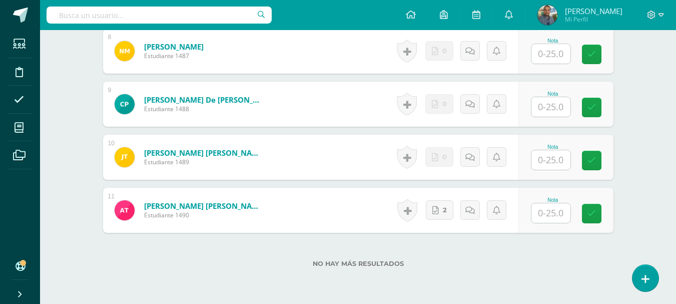
scroll to position [704, 0]
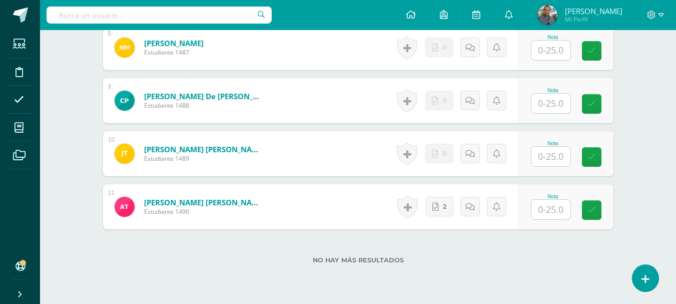
click at [560, 209] on input "text" at bounding box center [551, 210] width 39 height 20
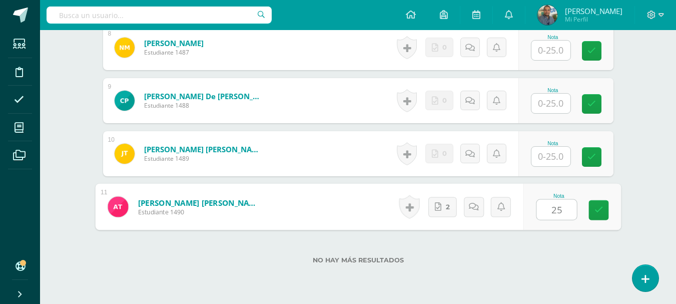
type input "25"
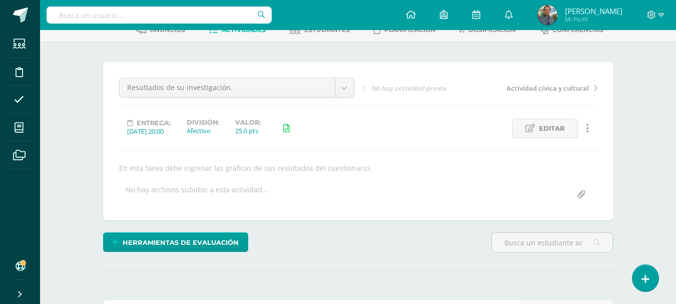
scroll to position [54, 0]
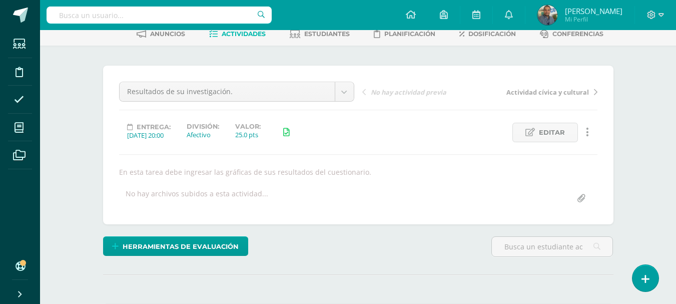
click at [258, 79] on div "Resultados de su investigación. Resultados de su investigación. Actividad cívic…" at bounding box center [358, 145] width 511 height 159
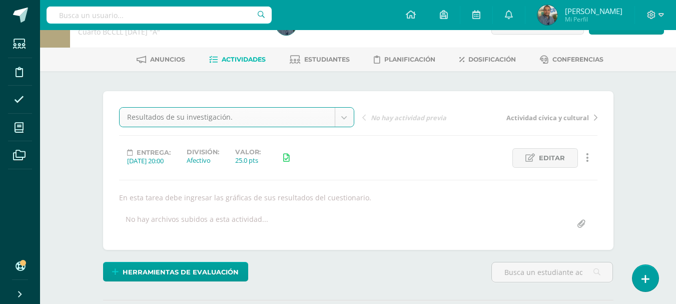
scroll to position [23, 0]
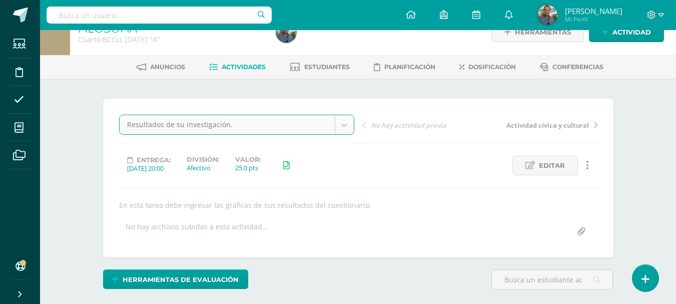
scroll to position [26, 0]
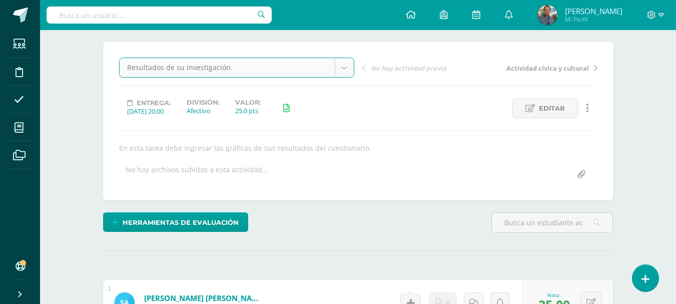
scroll to position [0, 0]
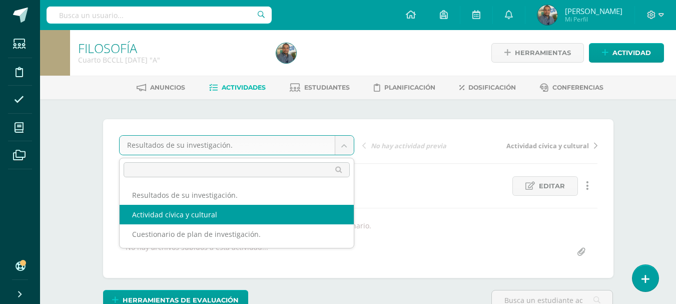
select select "/dashboard/teacher/grade-activity/84987/"
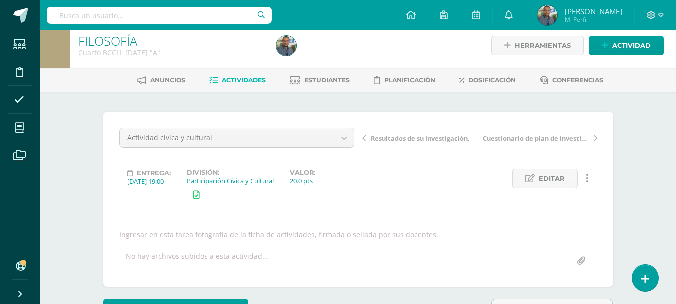
scroll to position [2, 0]
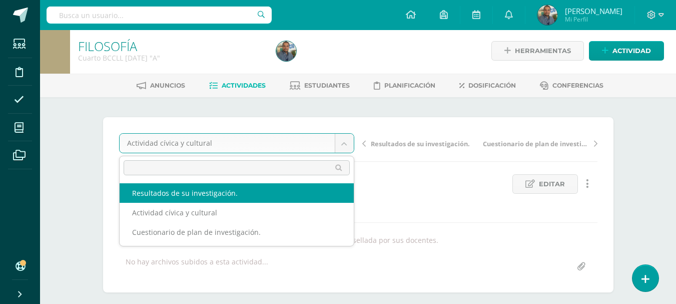
select select "/dashboard/teacher/grade-activity/84893/"
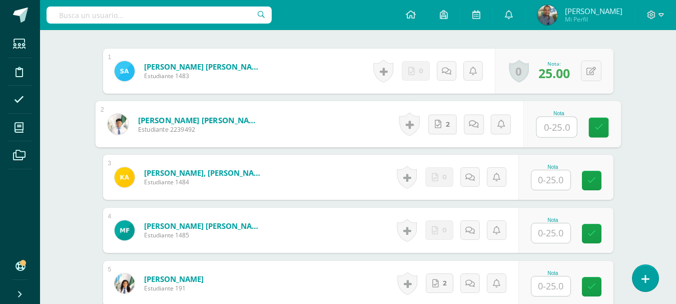
scroll to position [309, 0]
click at [557, 128] on input "text" at bounding box center [557, 127] width 40 height 20
type input "25"
click at [635, 139] on div "FILOSOFÍA Cuarto BCCLL [DATE] "A" Herramientas Detalle de asistencias Actividad…" at bounding box center [358, 230] width 636 height 1018
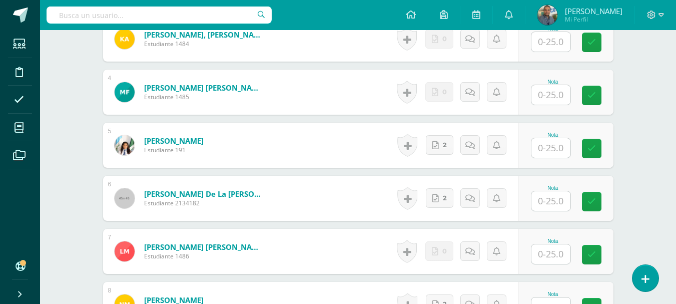
scroll to position [464, 0]
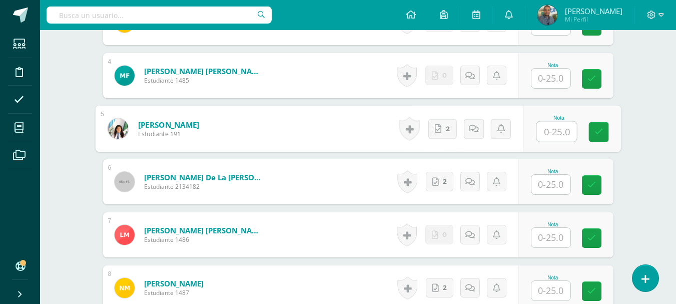
click at [557, 129] on input "text" at bounding box center [557, 132] width 40 height 20
type input "25"
click at [657, 154] on div "FILOSOFÍA Cuarto BCCLL [DATE] "A" Herramientas Detalle de asistencias Actividad…" at bounding box center [358, 75] width 636 height 1018
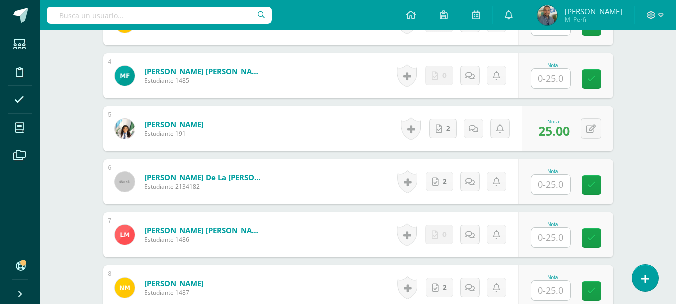
click at [545, 180] on input "text" at bounding box center [551, 185] width 39 height 20
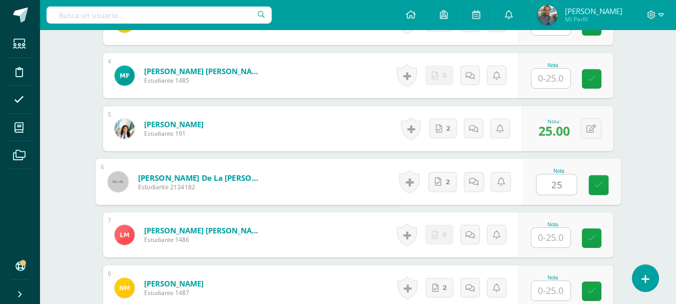
type input "25"
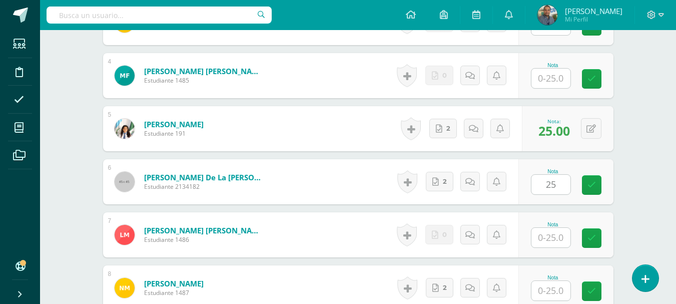
click at [634, 174] on div "FILOSOFÍA Cuarto BCCLL [DATE] "A" Herramientas Detalle de asistencias Actividad…" at bounding box center [358, 75] width 636 height 1018
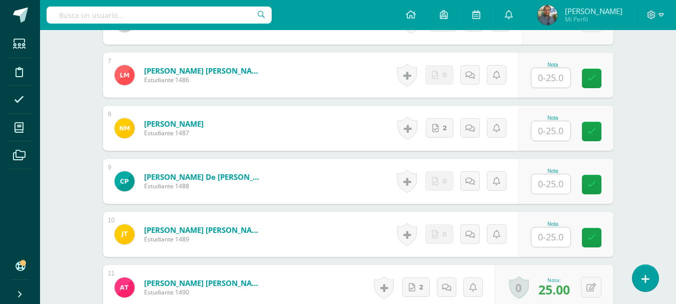
scroll to position [625, 0]
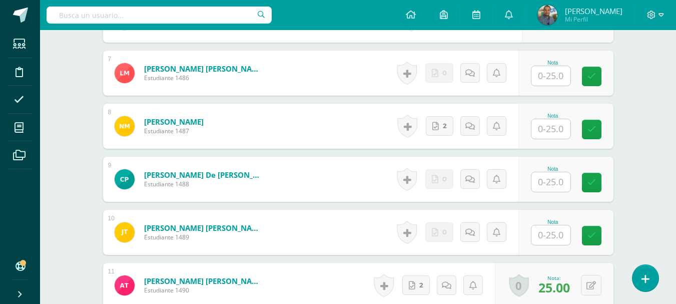
click at [552, 132] on input "text" at bounding box center [551, 129] width 39 height 20
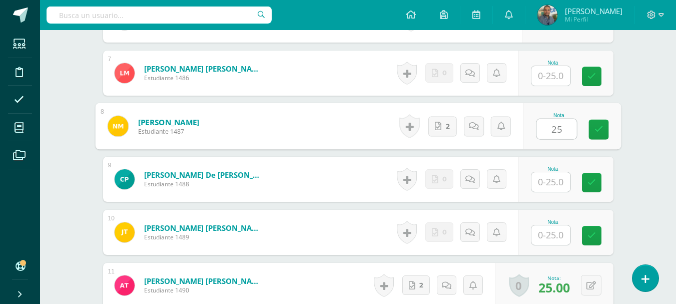
type input "25"
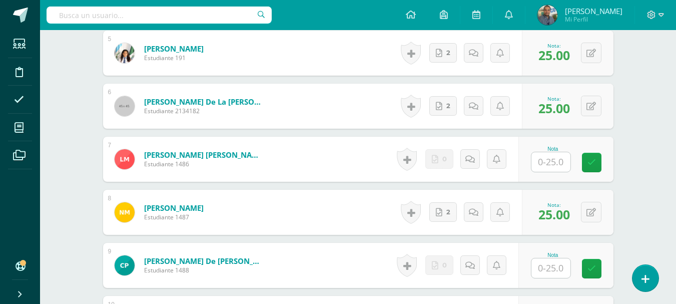
scroll to position [0, 0]
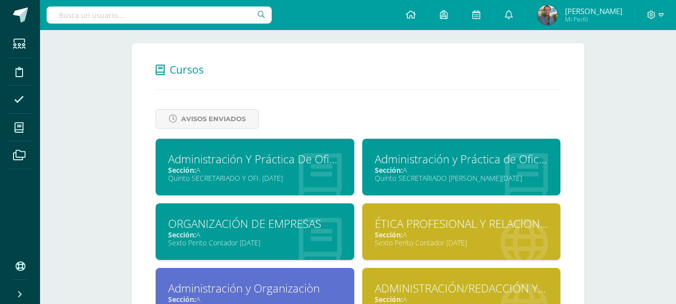
scroll to position [504, 0]
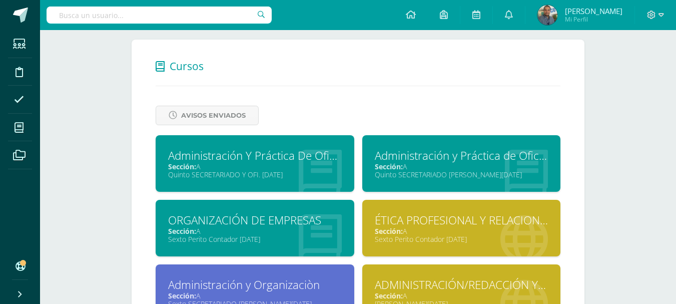
click at [532, 172] on div "Quinto SECRETARIADO [PERSON_NAME][DATE]" at bounding box center [462, 175] width 174 height 10
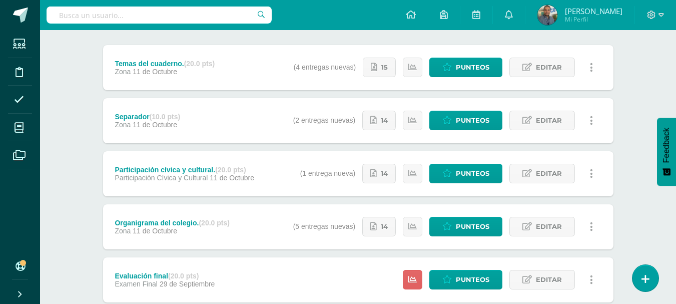
scroll to position [124, 0]
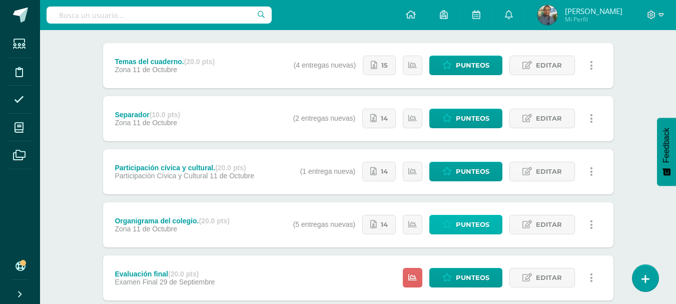
click at [457, 227] on span "Punteos" at bounding box center [473, 224] width 34 height 19
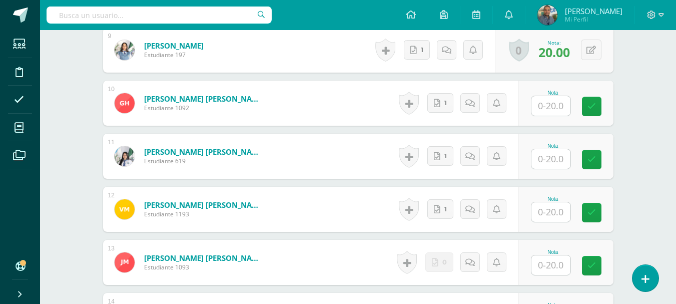
scroll to position [754, 0]
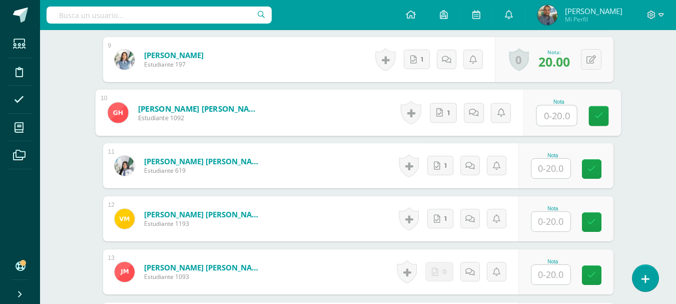
click at [556, 119] on input "text" at bounding box center [557, 116] width 40 height 20
type input "20"
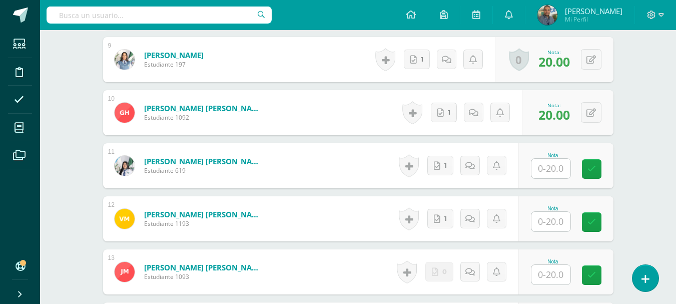
drag, startPoint x: 639, startPoint y: 136, endPoint x: 662, endPoint y: 140, distance: 23.4
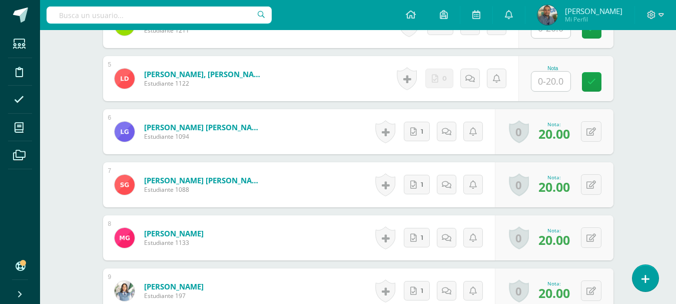
scroll to position [516, 0]
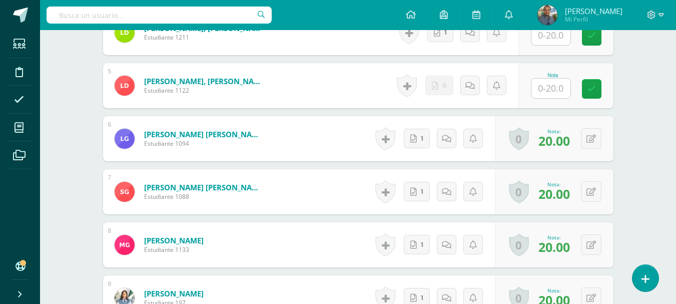
click at [562, 92] on input "text" at bounding box center [551, 89] width 39 height 20
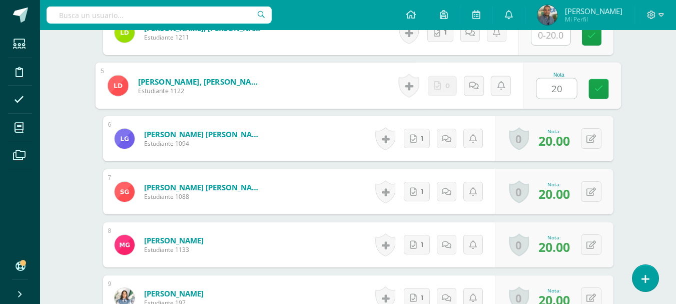
type input "20"
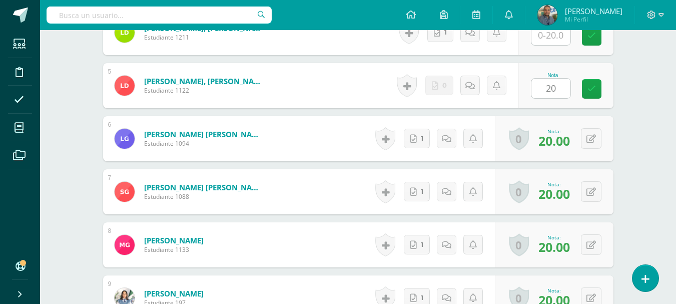
click at [646, 107] on div "Administración y Práctica de Oficina Quinto SECRETARIADO [PERSON_NAME][DATE] "A…" at bounding box center [358, 187] width 636 height 1346
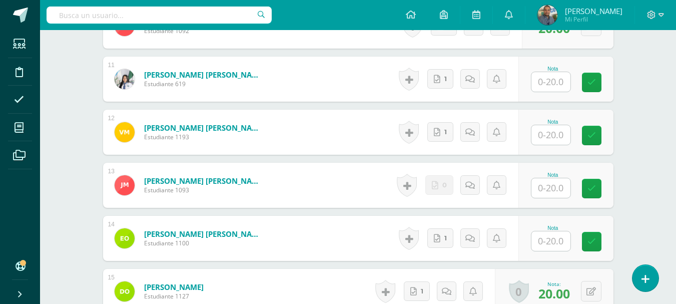
scroll to position [853, 0]
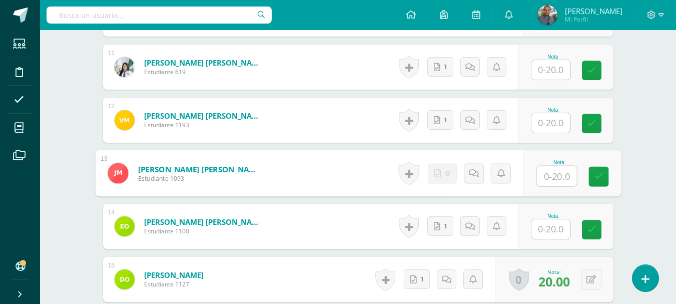
click at [559, 178] on input "text" at bounding box center [557, 176] width 40 height 20
type input "20"
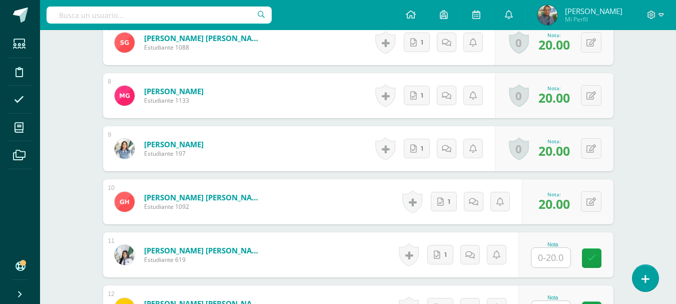
scroll to position [670, 0]
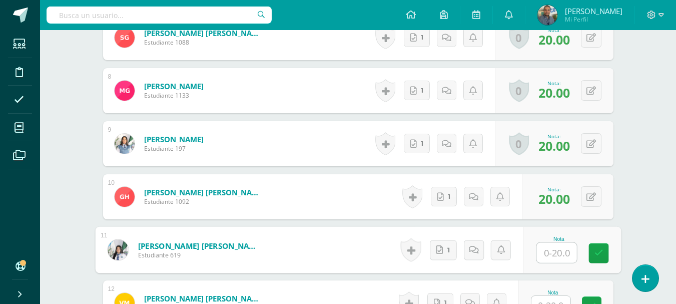
click at [553, 244] on input "text" at bounding box center [557, 253] width 40 height 20
type input "20"
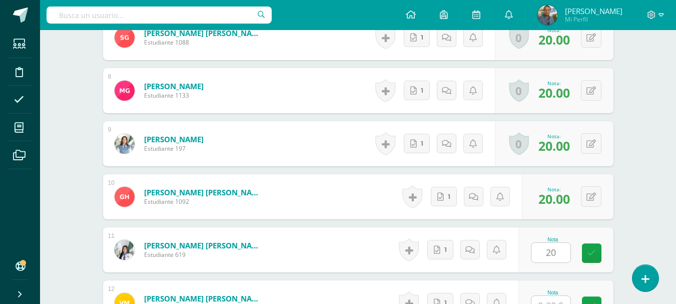
click at [642, 200] on div "Administración y Práctica de Oficina Quinto SECRETARIADO [PERSON_NAME][DATE] "A…" at bounding box center [358, 33] width 636 height 1346
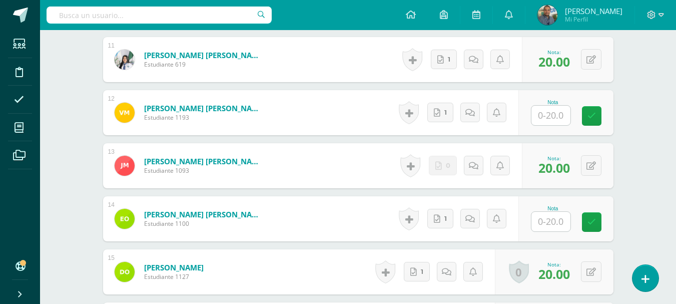
scroll to position [858, 0]
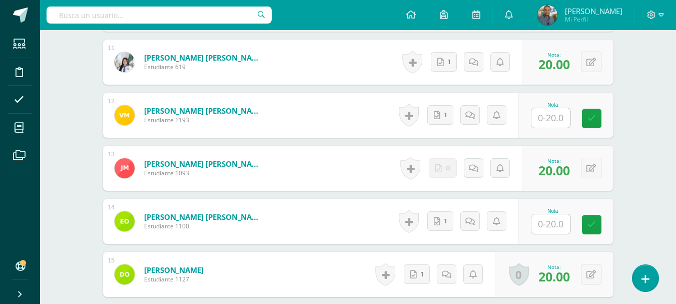
click at [559, 119] on input "text" at bounding box center [551, 118] width 39 height 20
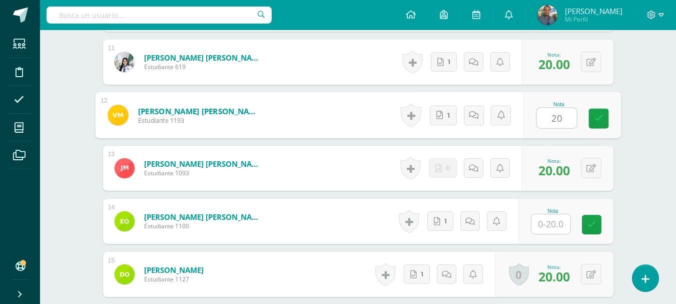
type input "20"
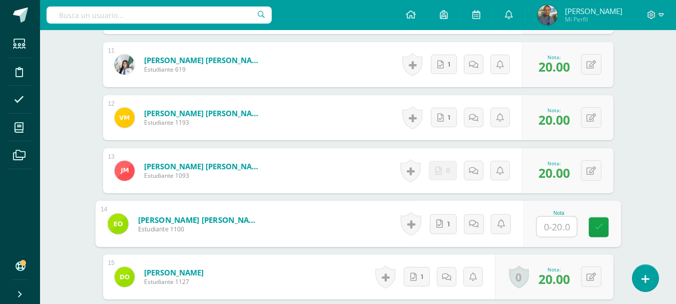
click at [553, 233] on input "text" at bounding box center [557, 227] width 40 height 20
type input "20"
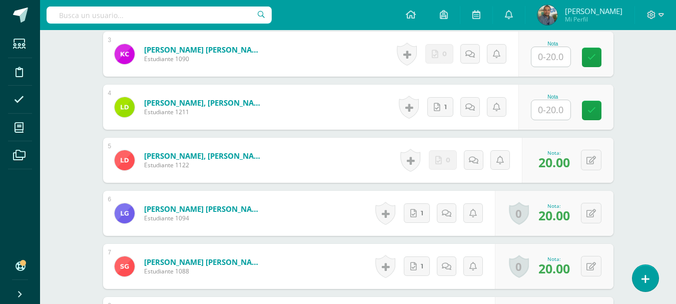
scroll to position [439, 0]
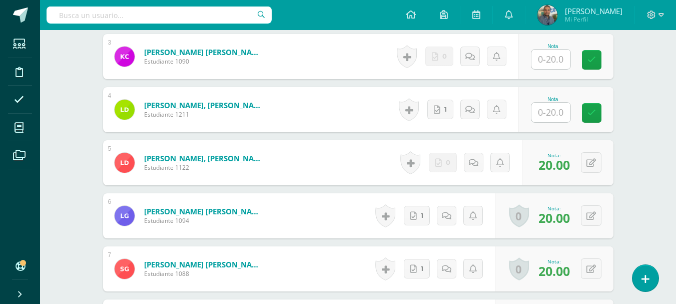
click at [549, 113] on input "text" at bounding box center [551, 113] width 39 height 20
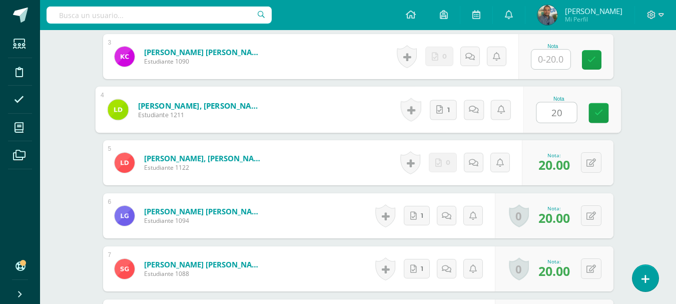
type input "20"
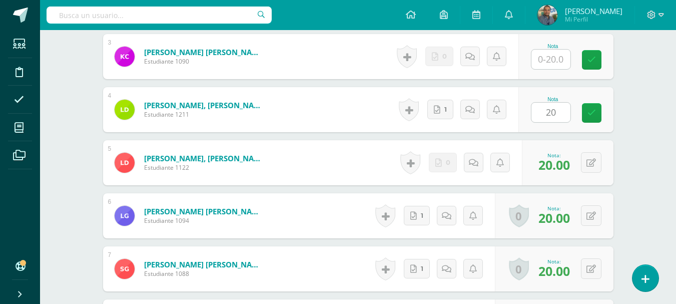
click at [646, 120] on div "Administración y Práctica de Oficina Quinto SECRETARIADO [PERSON_NAME][DATE] "A…" at bounding box center [358, 264] width 636 height 1346
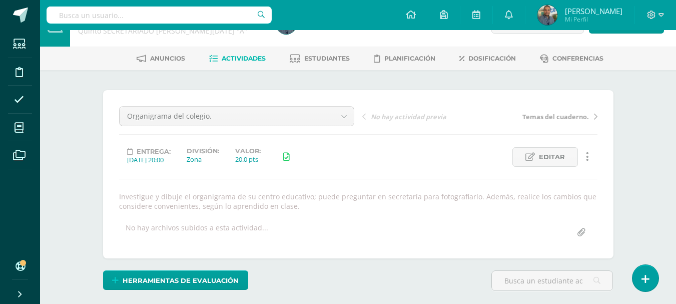
scroll to position [3, 0]
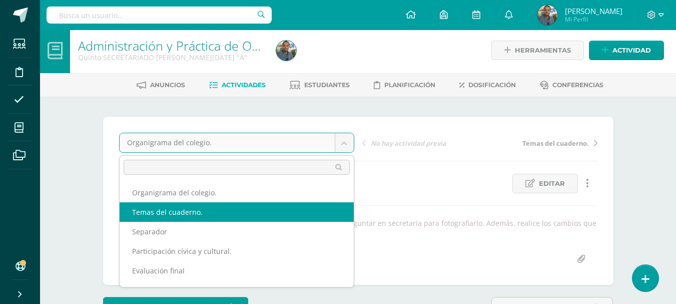
select select "/dashboard/teacher/grade-activity/84504/"
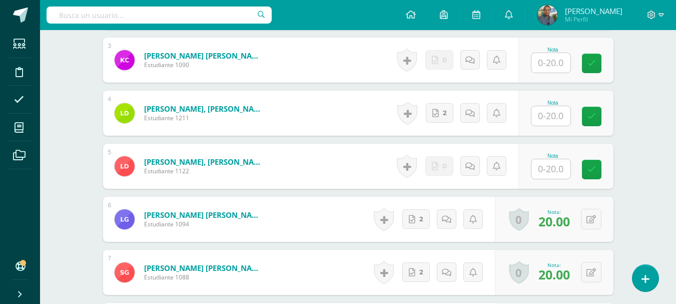
scroll to position [429, 0]
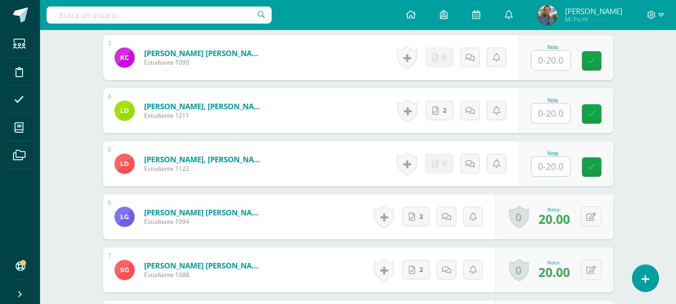
click at [562, 115] on input "text" at bounding box center [551, 114] width 39 height 20
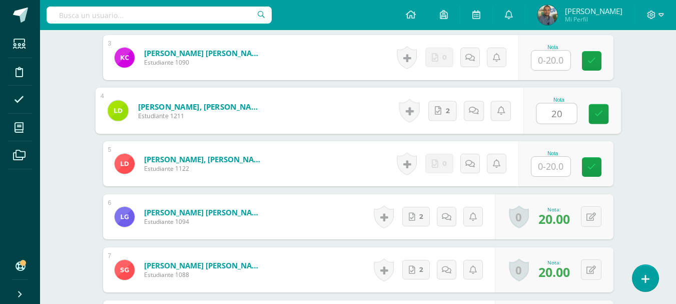
type input "20"
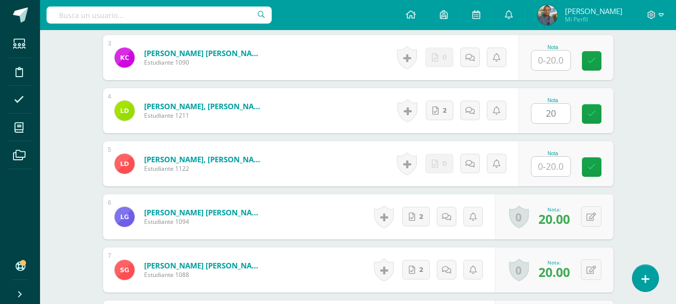
click at [655, 129] on div "Administración y Práctica de Oficina Quinto SECRETARIADO [PERSON_NAME][DATE] "A…" at bounding box center [358, 269] width 636 height 1336
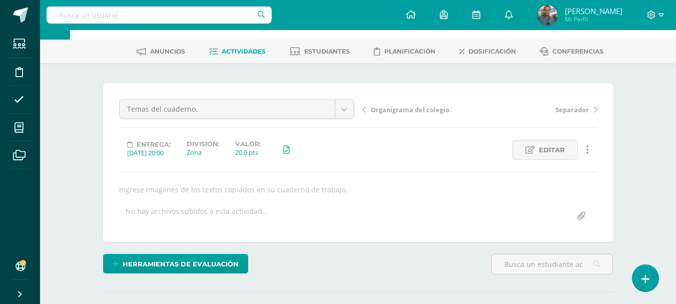
scroll to position [0, 0]
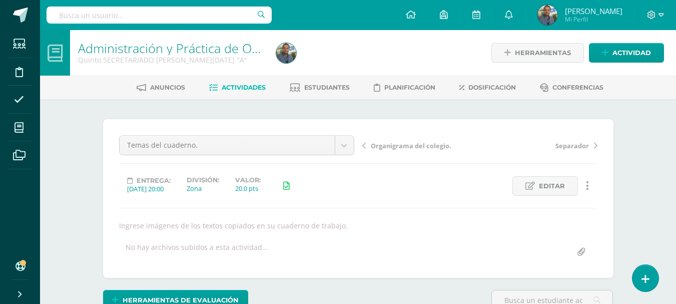
click at [303, 156] on div "Temas del cuaderno. Organigrama del colegio. Temas del cuaderno. Separador Part…" at bounding box center [236, 149] width 243 height 28
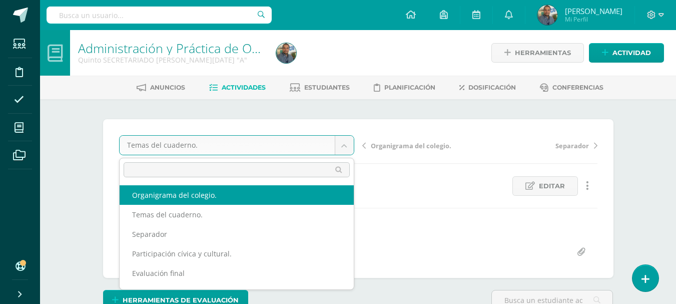
select select "/dashboard/teacher/grade-activity/84505/"
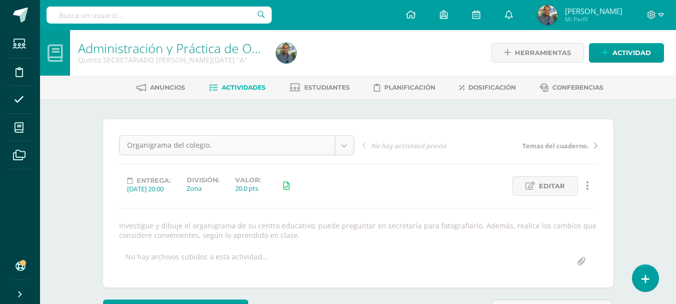
scroll to position [1, 0]
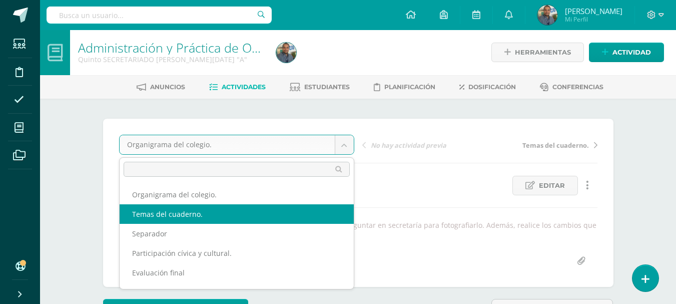
select select "/dashboard/teacher/grade-activity/84504/"
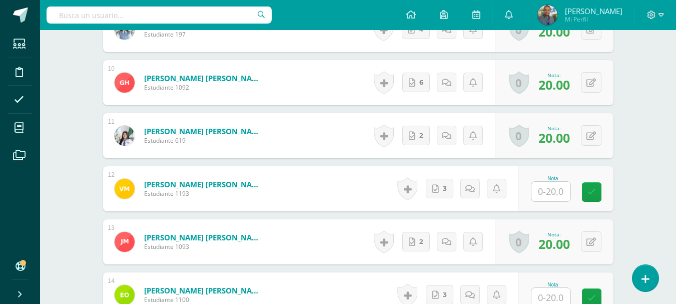
scroll to position [779, 0]
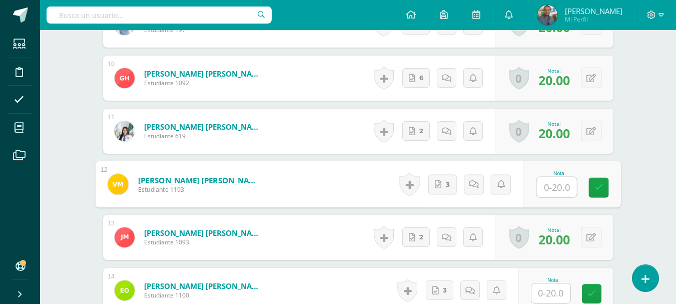
click at [552, 191] on input "text" at bounding box center [557, 187] width 40 height 20
type input "20"
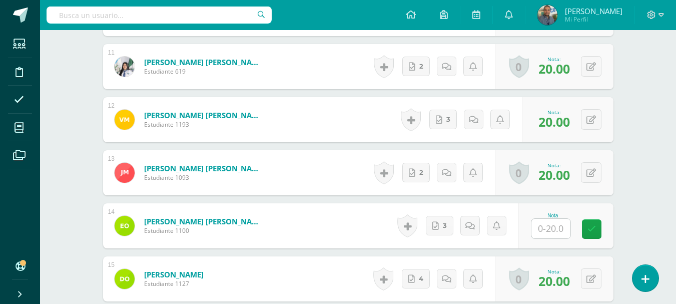
scroll to position [849, 0]
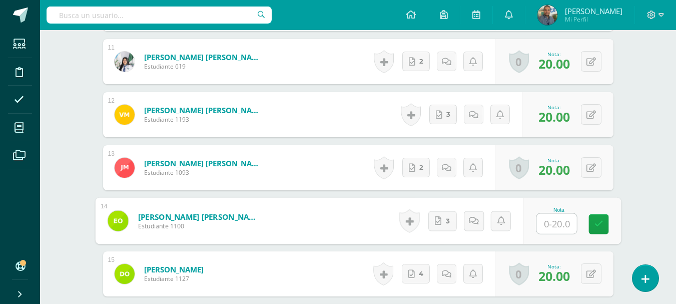
click at [562, 224] on input "text" at bounding box center [557, 224] width 40 height 20
type input "20"
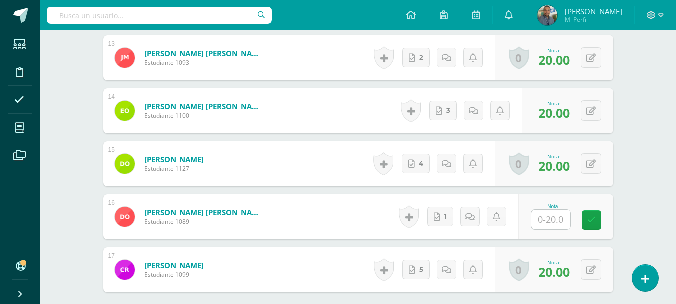
scroll to position [969, 0]
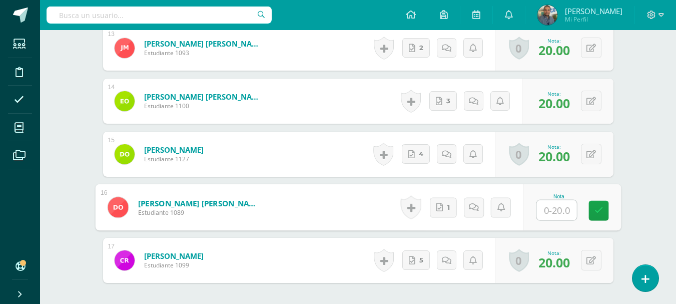
click at [553, 212] on input "text" at bounding box center [557, 210] width 40 height 20
type input "20"
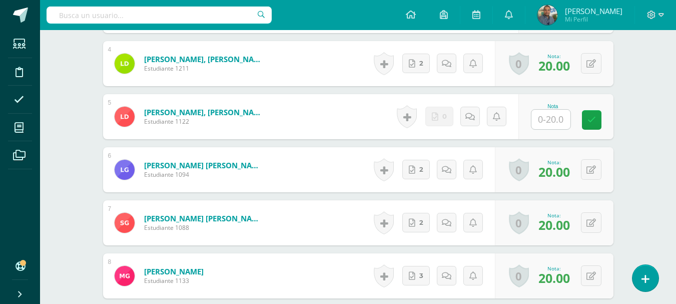
scroll to position [454, 0]
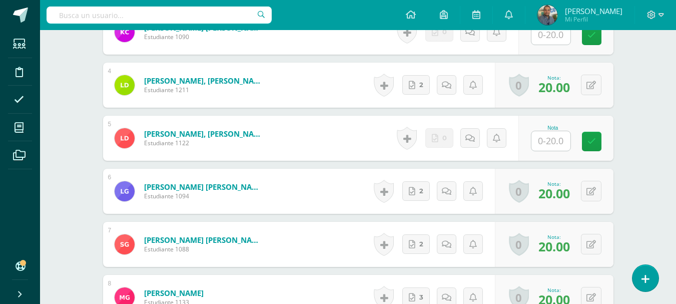
click at [561, 143] on input "text" at bounding box center [551, 141] width 39 height 20
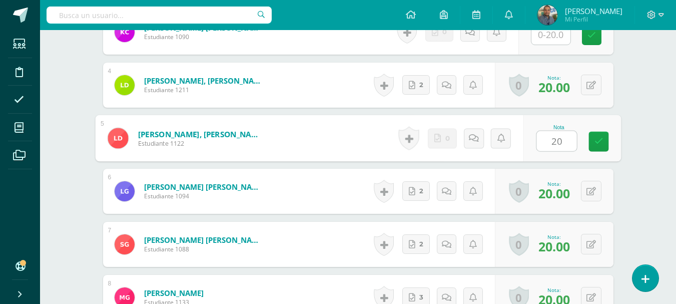
type input "20"
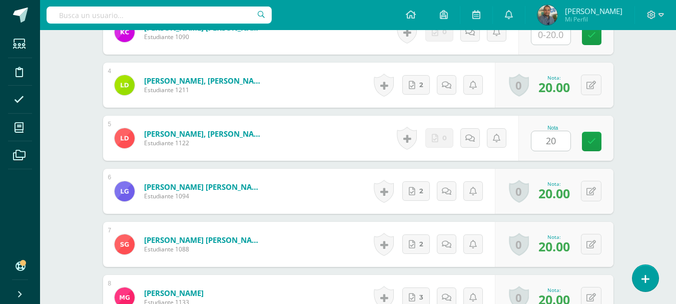
click at [640, 160] on div "Administración y Práctica de Oficina Quinto SECRETARIADO [PERSON_NAME][DATE] "A…" at bounding box center [358, 244] width 636 height 1336
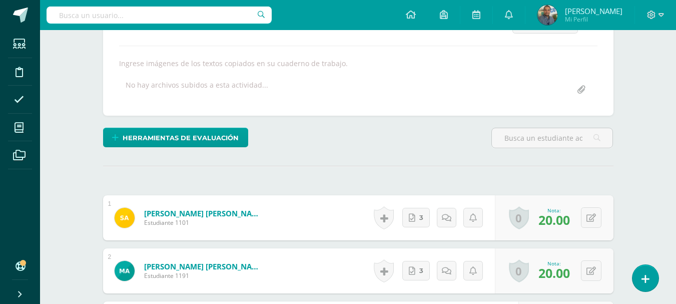
scroll to position [0, 0]
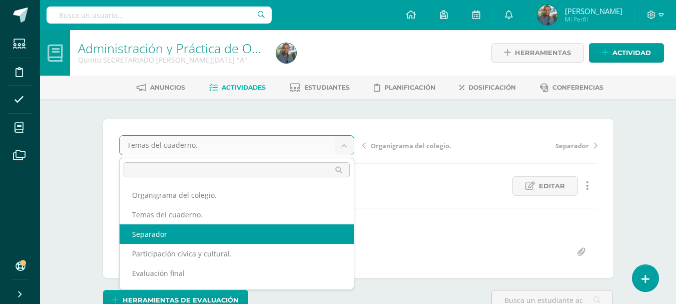
select select "/dashboard/teacher/grade-activity/84503/"
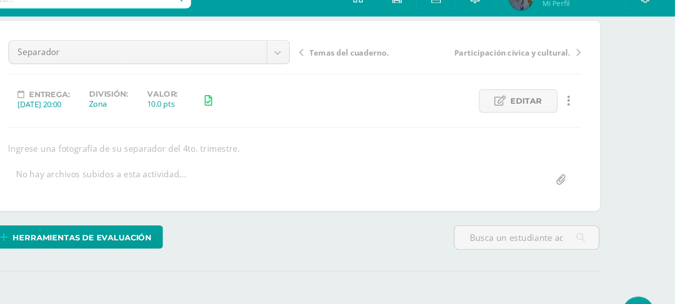
scroll to position [86, 0]
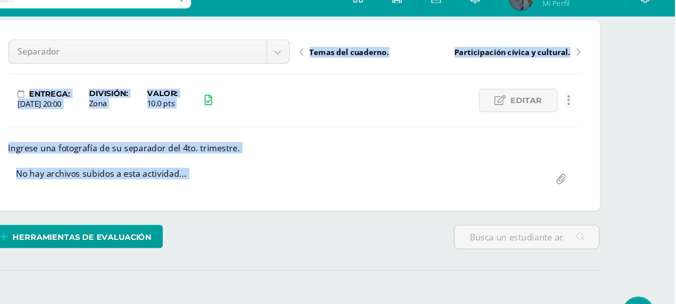
scroll to position [0, 0]
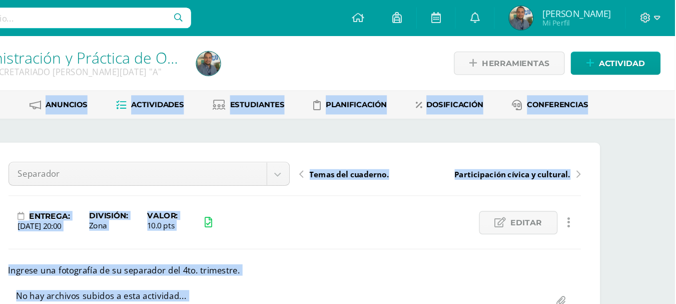
drag, startPoint x: 635, startPoint y: 159, endPoint x: 671, endPoint y: -26, distance: 188.3
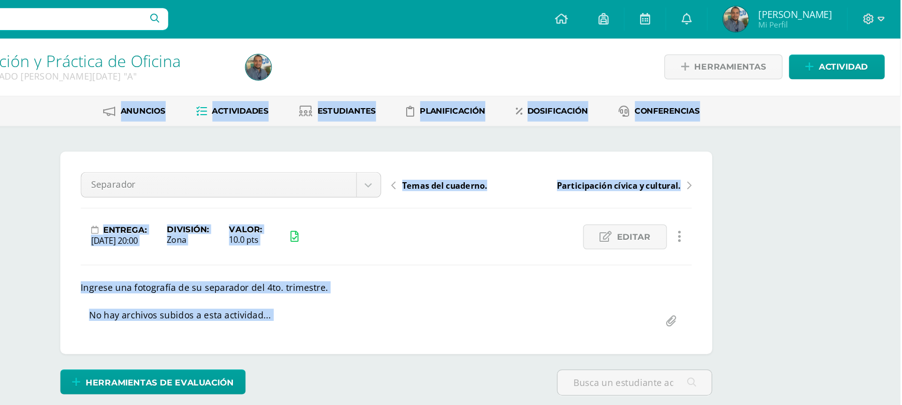
scroll to position [1, 0]
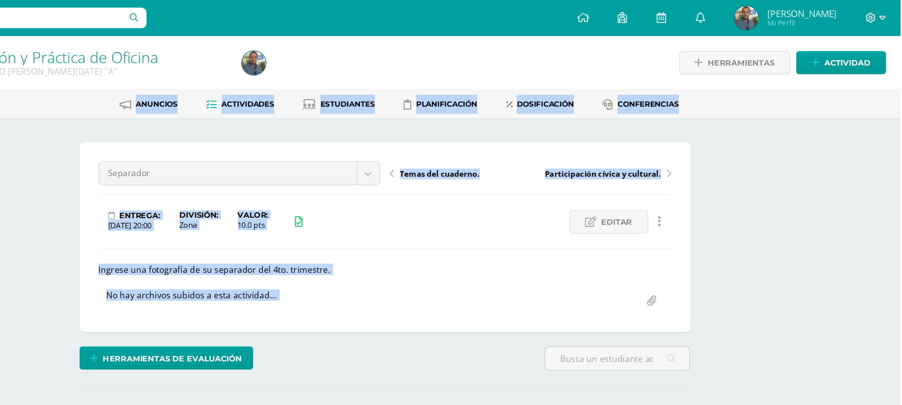
drag, startPoint x: 671, startPoint y: -26, endPoint x: 641, endPoint y: 250, distance: 277.0
click at [641, 250] on div "No hay archivos subidos a esta actividad..." at bounding box center [471, 252] width 487 height 20
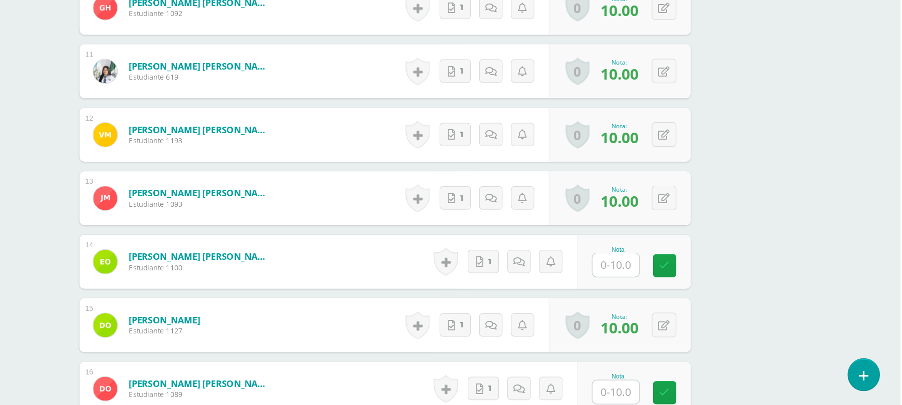
scroll to position [790, 0]
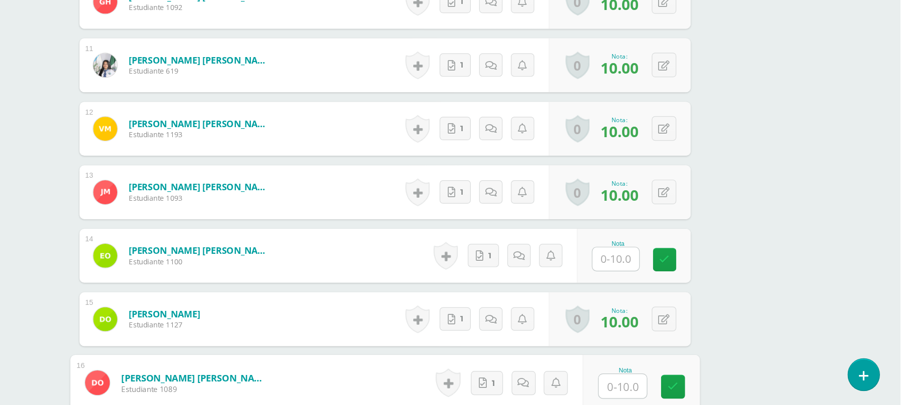
click at [662, 303] on input "text" at bounding box center [669, 389] width 40 height 20
type input "10"
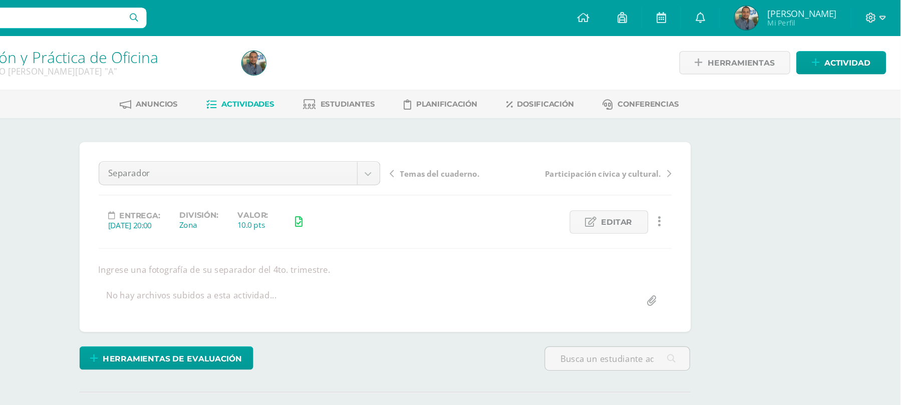
scroll to position [0, 0]
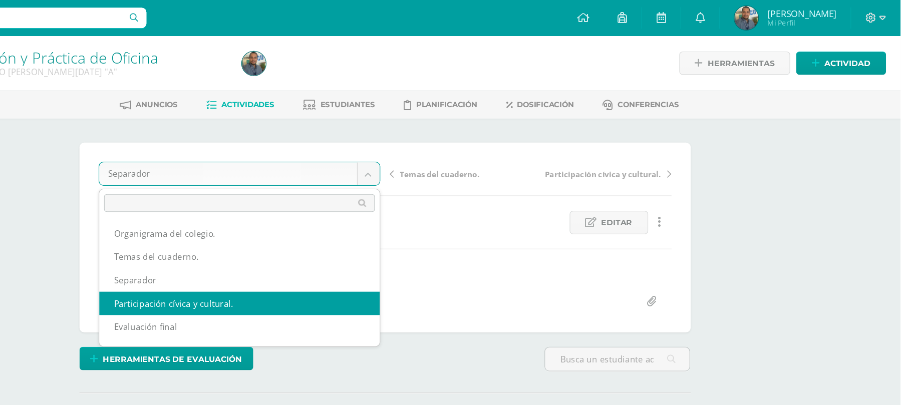
select select "/dashboard/teacher/grade-activity/84508/"
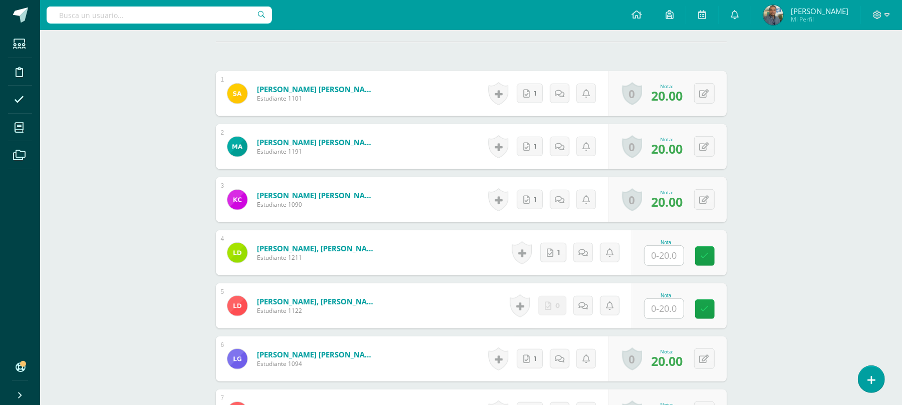
scroll to position [310, 0]
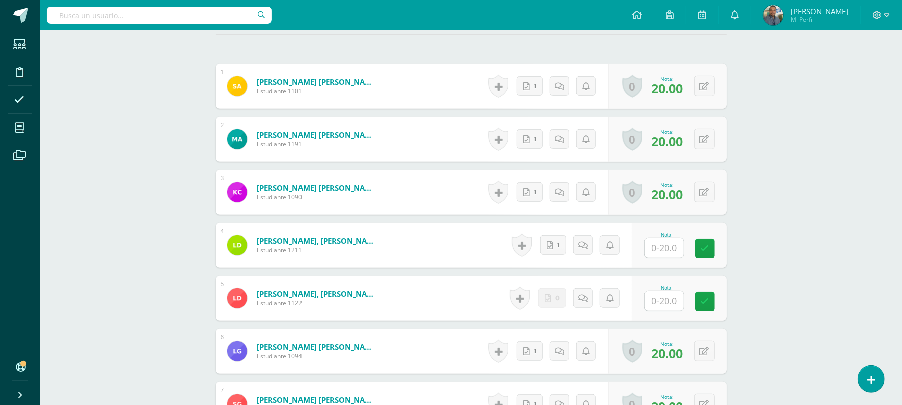
click at [659, 251] on input "text" at bounding box center [663, 248] width 39 height 20
type input "20"
click at [818, 223] on div "Administración y Práctica de Oficina Quinto SECRETARIADO [PERSON_NAME][DATE] "A…" at bounding box center [471, 396] width 862 height 1353
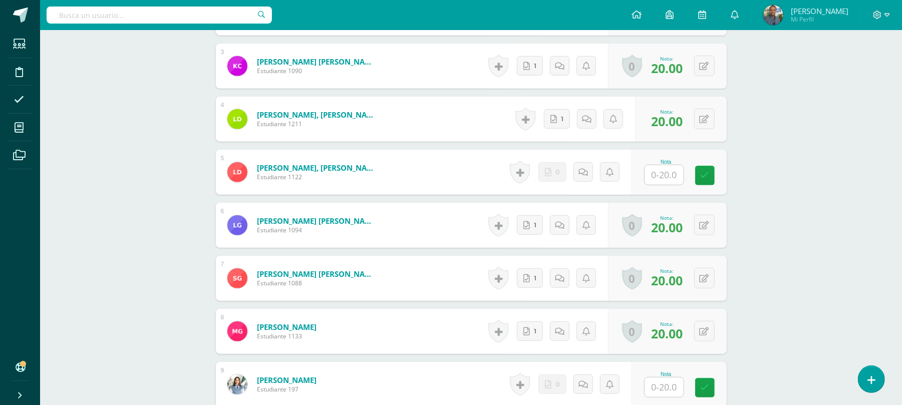
scroll to position [439, 0]
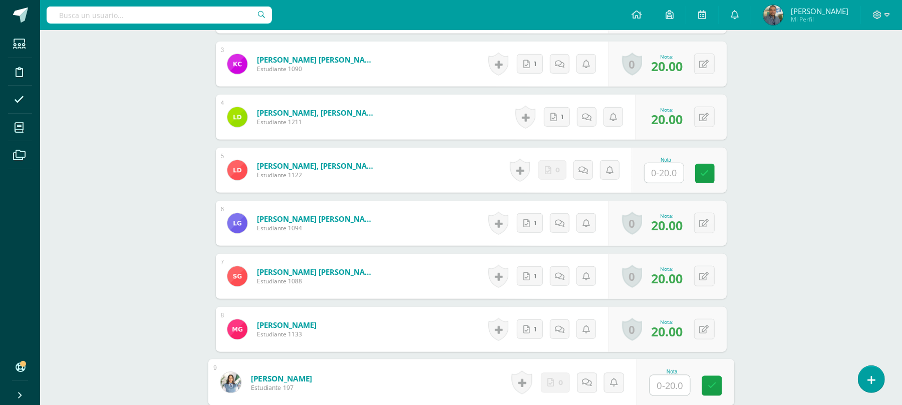
click at [665, 384] on input "text" at bounding box center [669, 385] width 40 height 20
type input "20"
click at [786, 279] on div "Administración y Práctica de Oficina Quinto SECRETARIADO B. SÁBADO "A" Herramie…" at bounding box center [471, 267] width 862 height 1353
drag, startPoint x: 909, startPoint y: 205, endPoint x: 876, endPoint y: 306, distance: 107.0
click at [876, 306] on div "Administración y Práctica de Oficina Quinto SECRETARIADO B. SÁBADO "A" Herramie…" at bounding box center [471, 267] width 862 height 1353
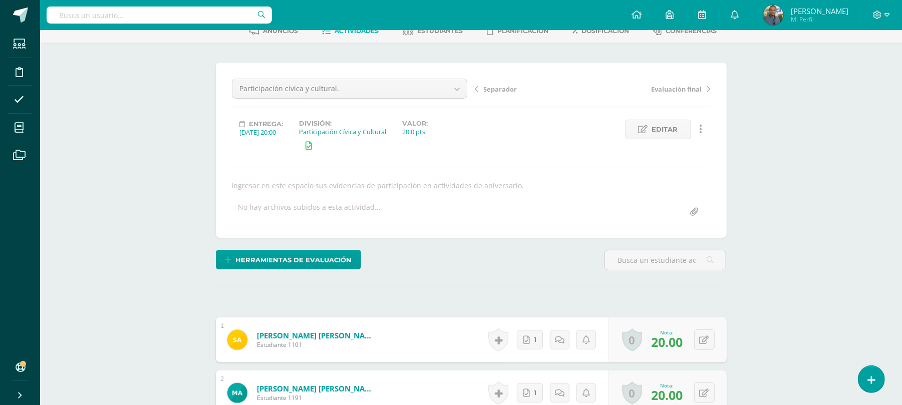
scroll to position [25, 0]
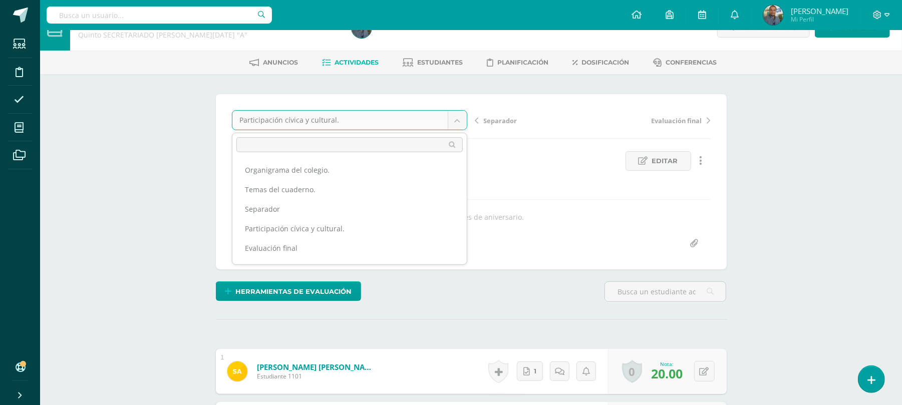
scroll to position [17, 0]
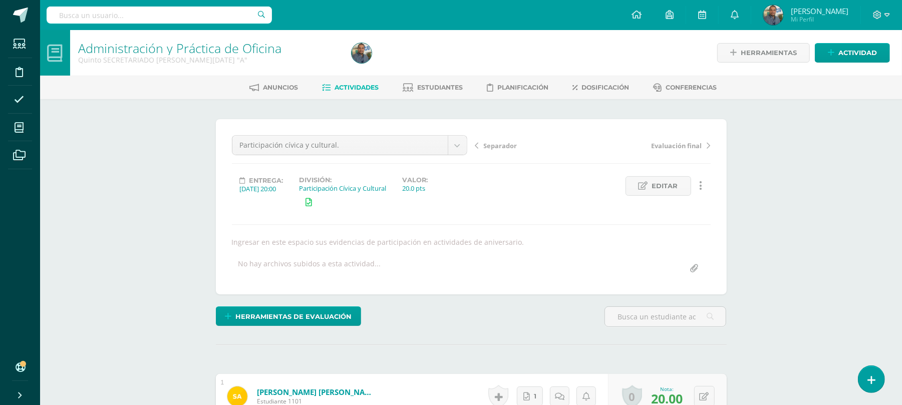
click at [812, 10] on span "[PERSON_NAME]" at bounding box center [820, 11] width 58 height 10
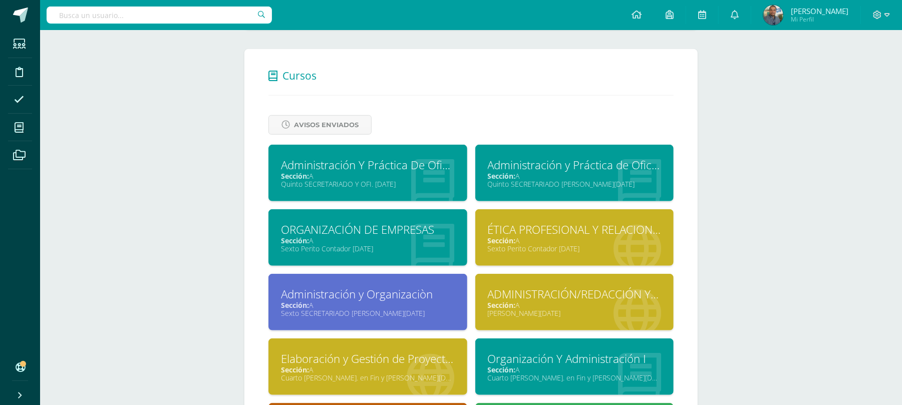
scroll to position [434, 0]
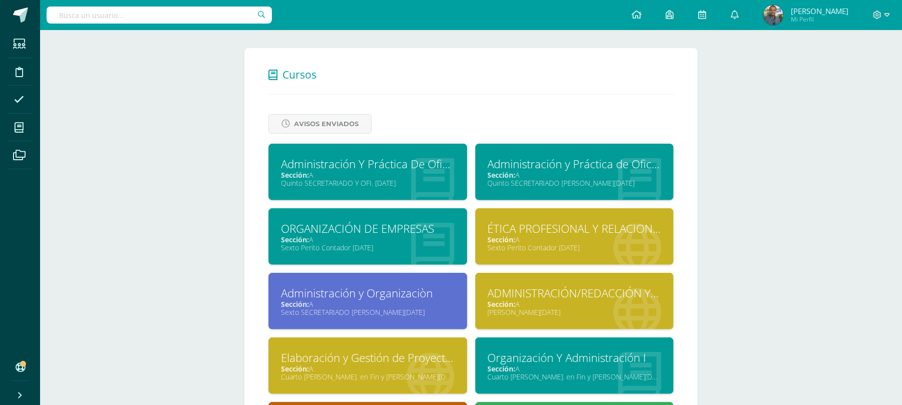
click at [597, 244] on div "Sexto Perito Contador [DATE]" at bounding box center [575, 248] width 174 height 10
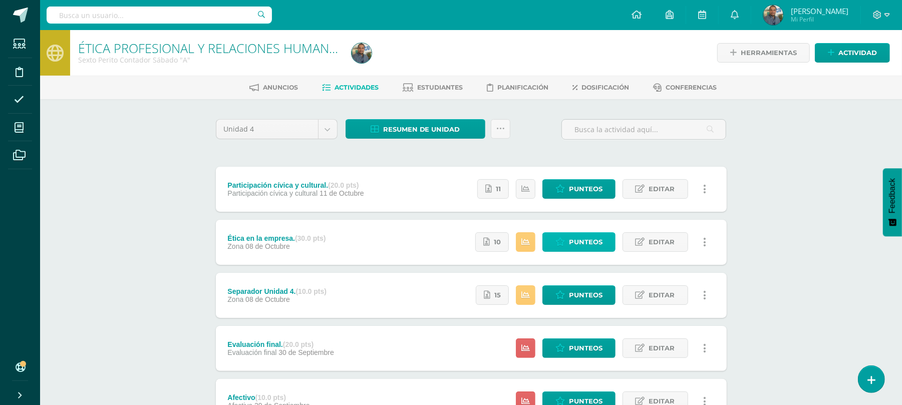
click at [575, 238] on span "Punteos" at bounding box center [586, 242] width 34 height 19
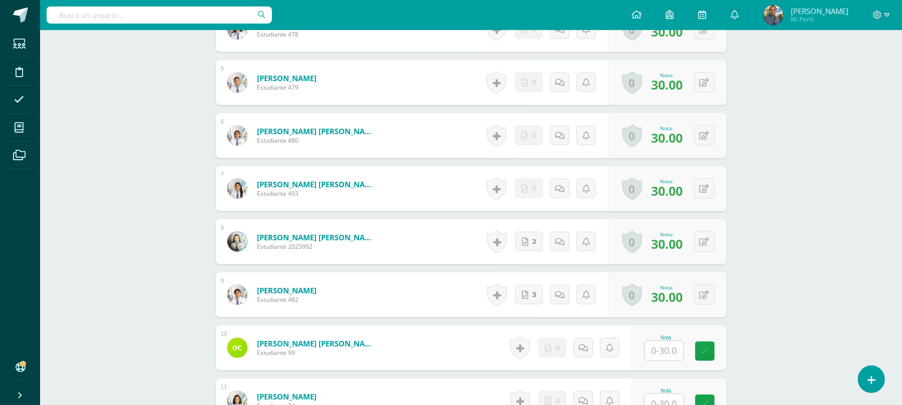
scroll to position [525, 0]
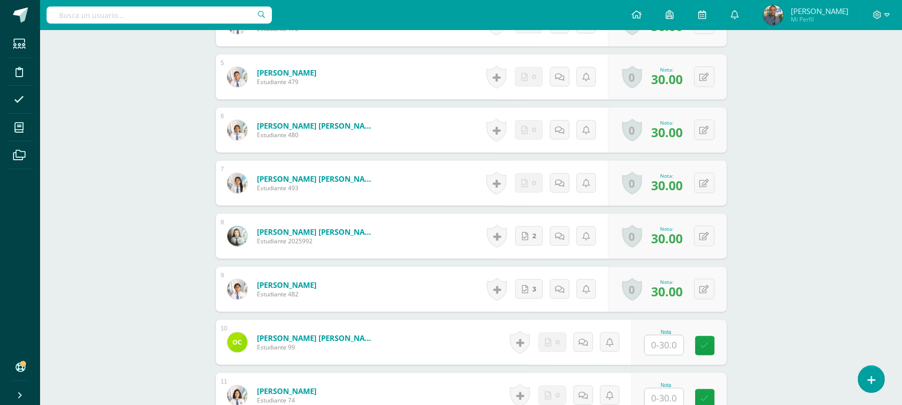
click at [665, 353] on input "text" at bounding box center [663, 345] width 39 height 20
type input "30"
click at [850, 255] on div "ÉTICA PROFESIONAL Y RELACIONES HUMANAS Sexto Perito Contador [DATE] "A" Herrami…" at bounding box center [471, 284] width 862 height 1558
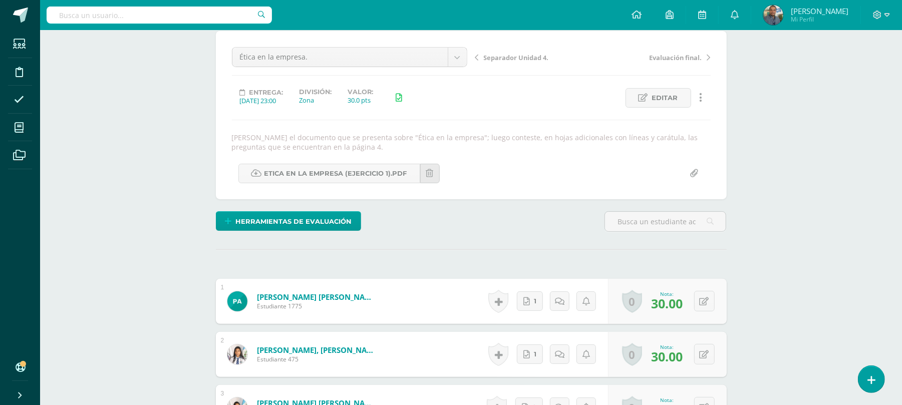
scroll to position [0, 0]
